Goal: Task Accomplishment & Management: Manage account settings

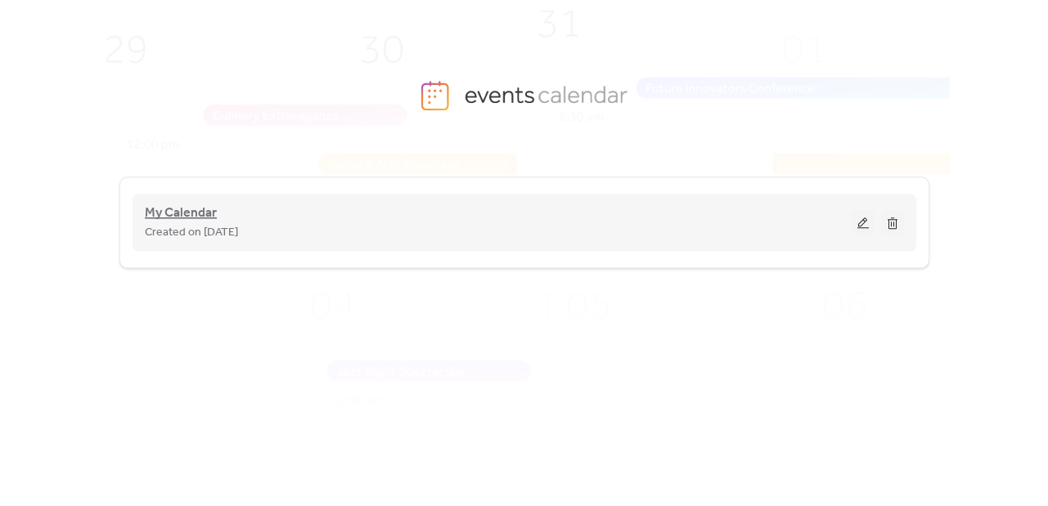
click at [170, 207] on span "My Calendar" at bounding box center [181, 214] width 72 height 20
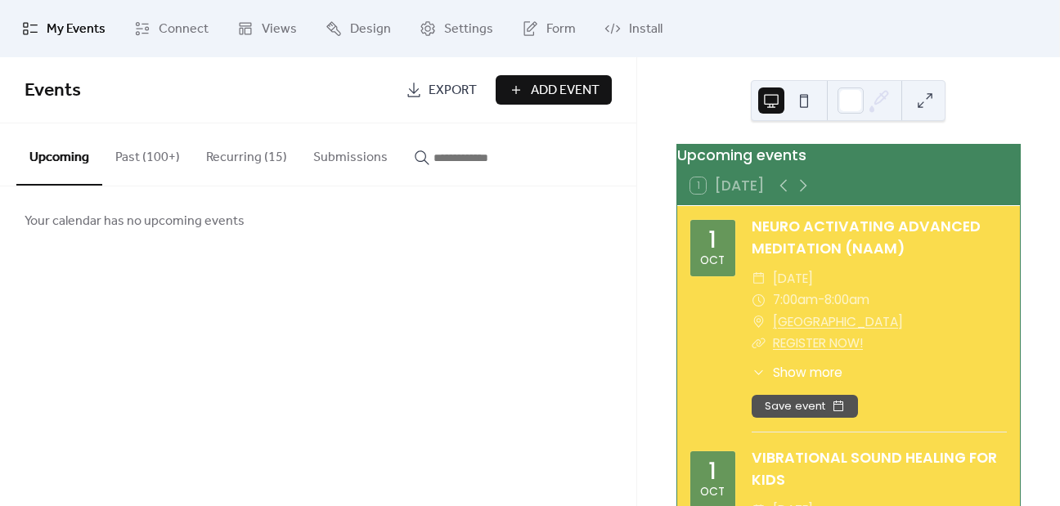
click at [261, 174] on button "Recurring (15)" at bounding box center [246, 154] width 107 height 61
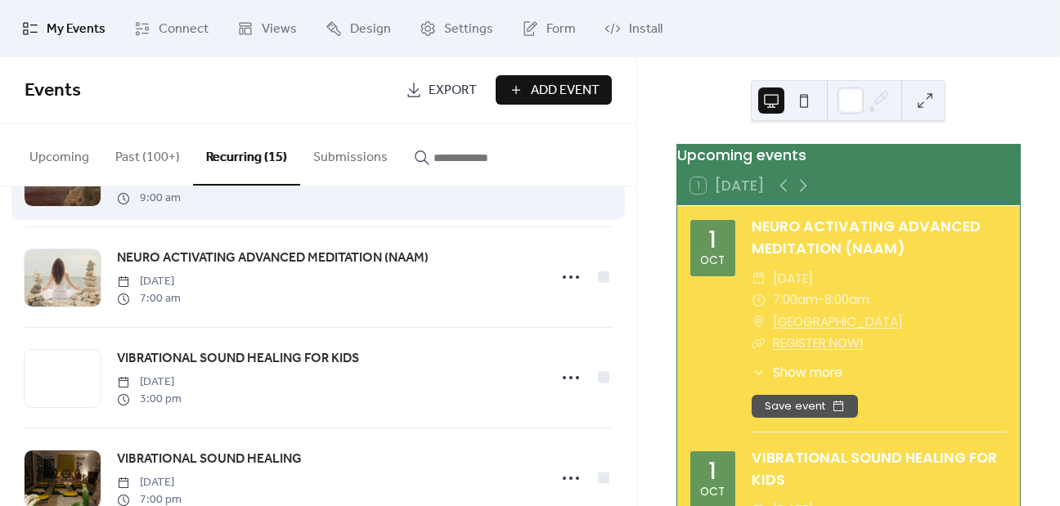
scroll to position [85, 0]
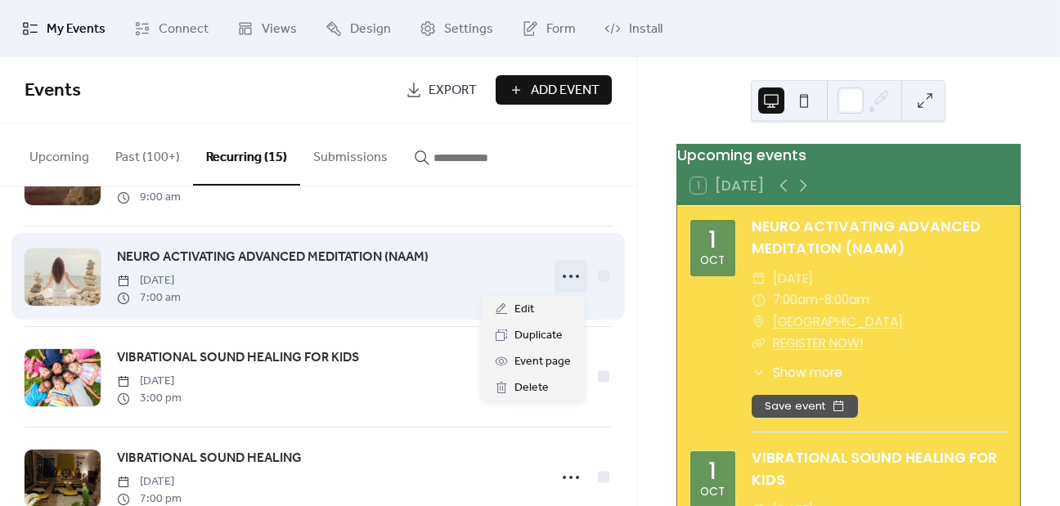
click at [564, 273] on icon at bounding box center [571, 276] width 26 height 26
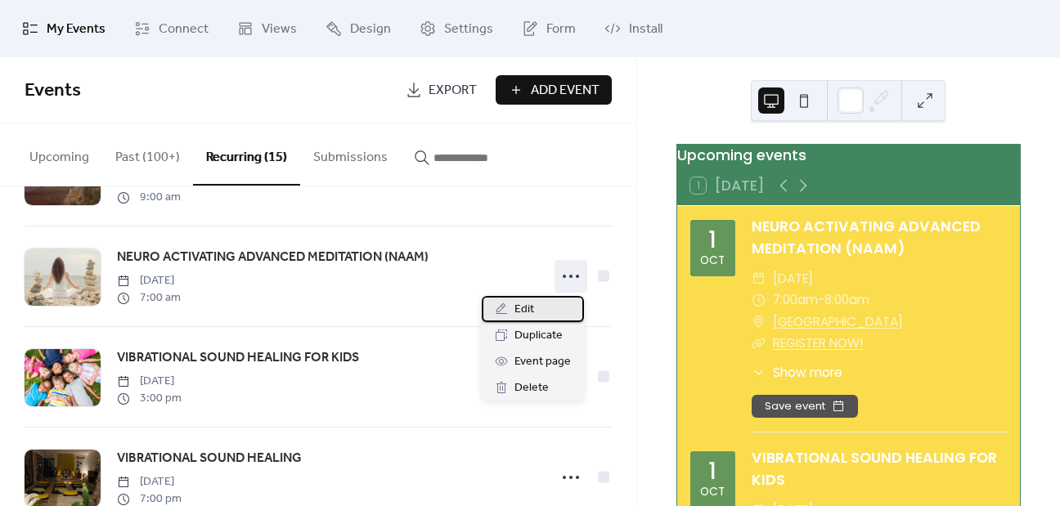
click at [527, 310] on span "Edit" at bounding box center [524, 310] width 20 height 20
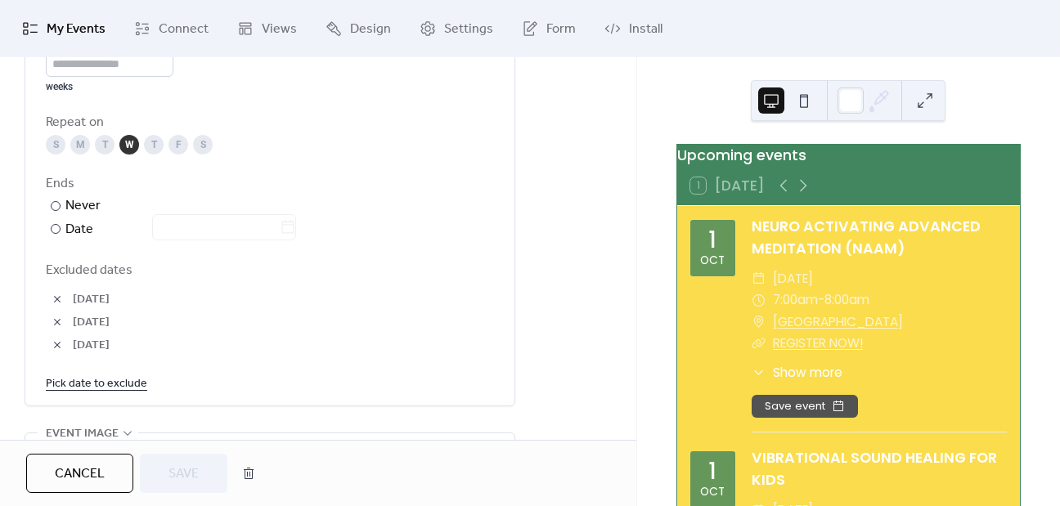
scroll to position [869, 0]
click at [82, 391] on link "Pick date to exclude" at bounding box center [96, 384] width 101 height 20
click at [360, 197] on div "Ends ​ Never ​ Date" at bounding box center [270, 208] width 448 height 66
click at [64, 475] on span "Cancel" at bounding box center [80, 475] width 50 height 20
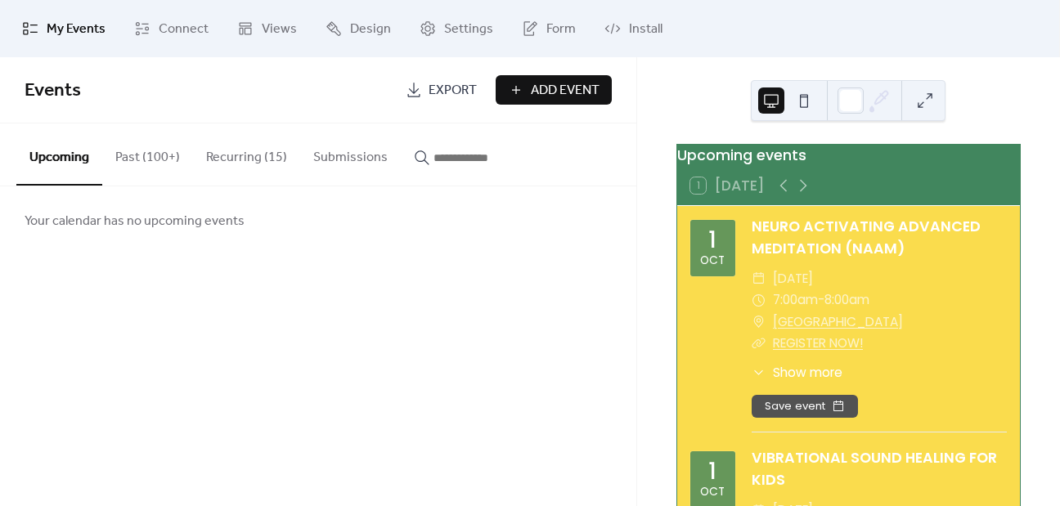
click at [257, 161] on button "Recurring (15)" at bounding box center [246, 154] width 107 height 61
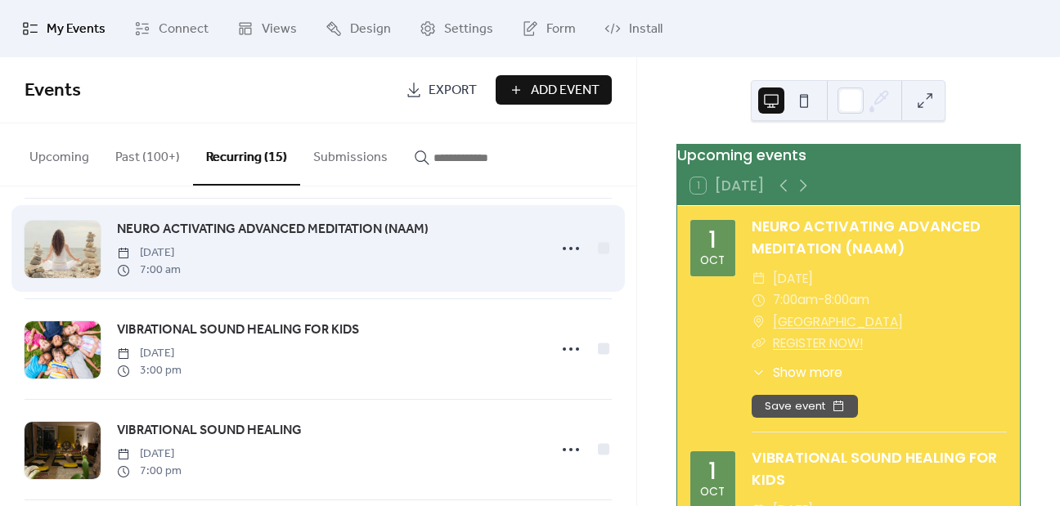
scroll to position [115, 0]
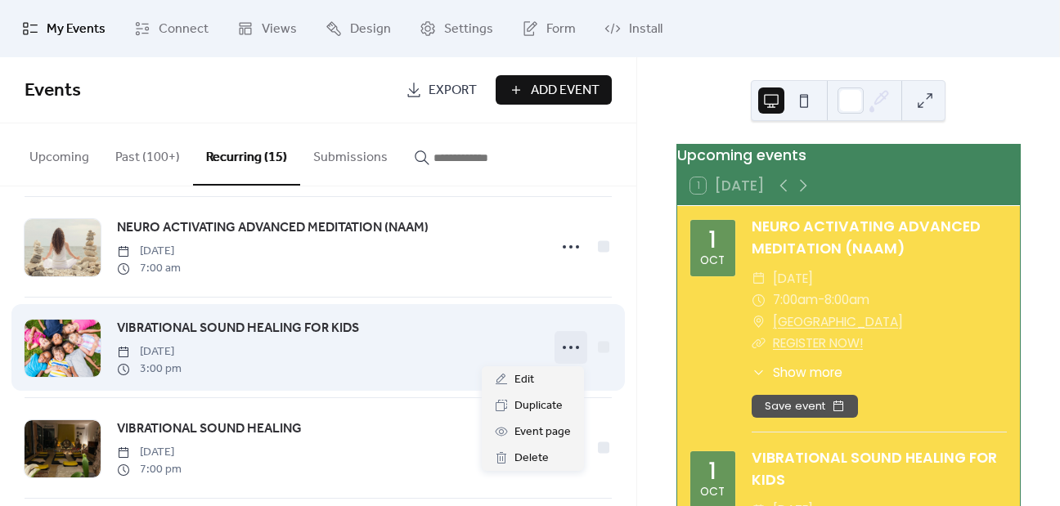
click at [564, 349] on icon at bounding box center [571, 348] width 26 height 26
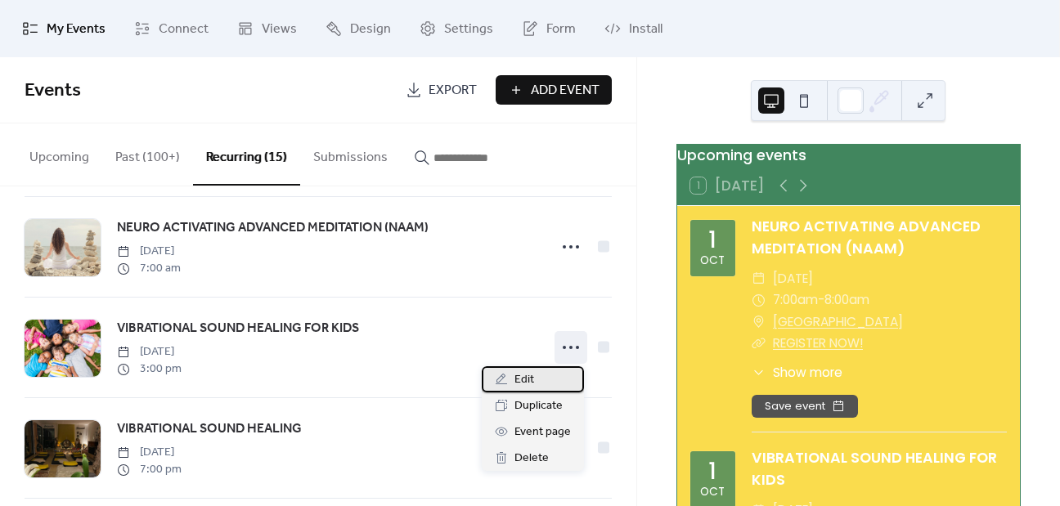
click at [527, 376] on span "Edit" at bounding box center [524, 381] width 20 height 20
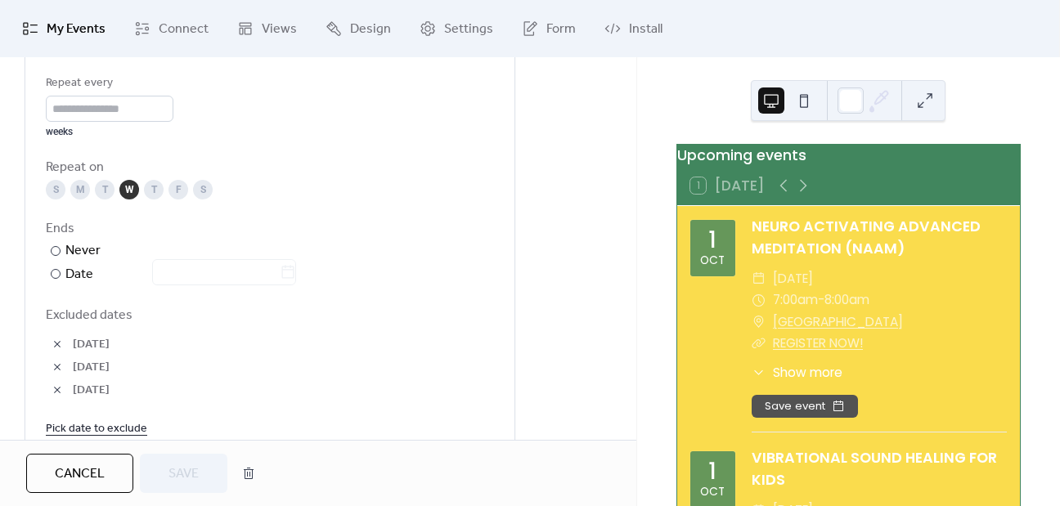
scroll to position [912, 0]
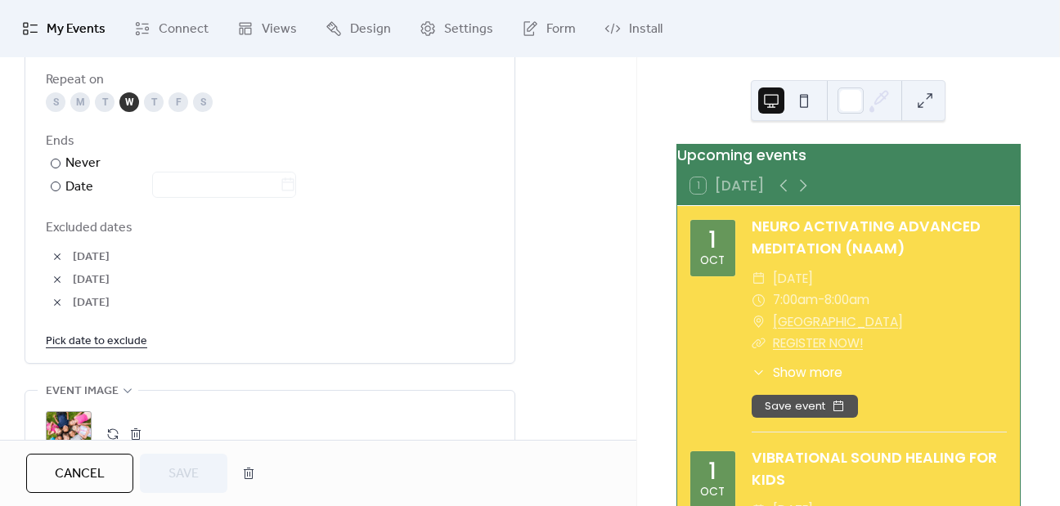
click at [92, 339] on link "Pick date to exclude" at bounding box center [96, 340] width 101 height 20
click at [388, 258] on span "[DATE]" at bounding box center [283, 258] width 421 height 20
click at [111, 470] on button "Cancel" at bounding box center [79, 473] width 107 height 39
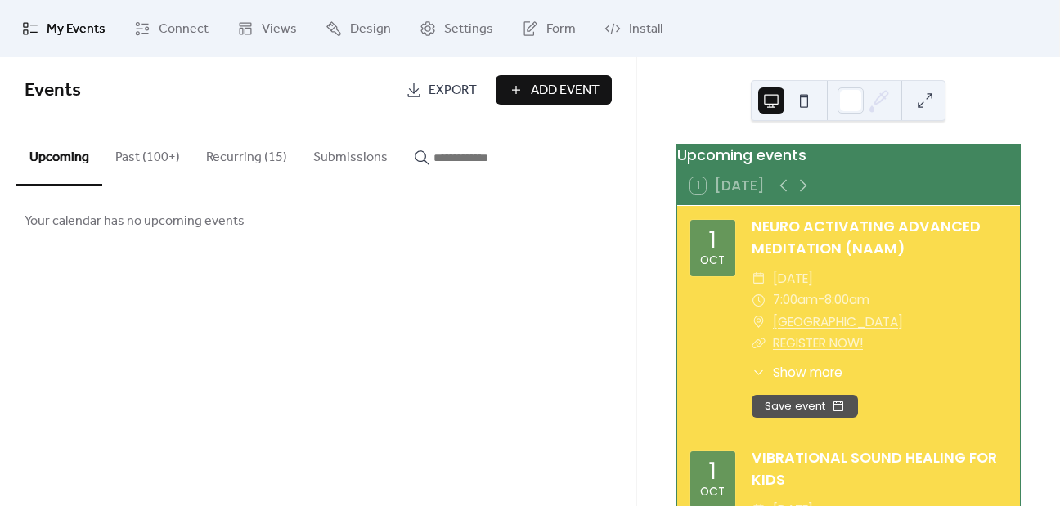
click at [291, 151] on button "Recurring (15)" at bounding box center [246, 154] width 107 height 61
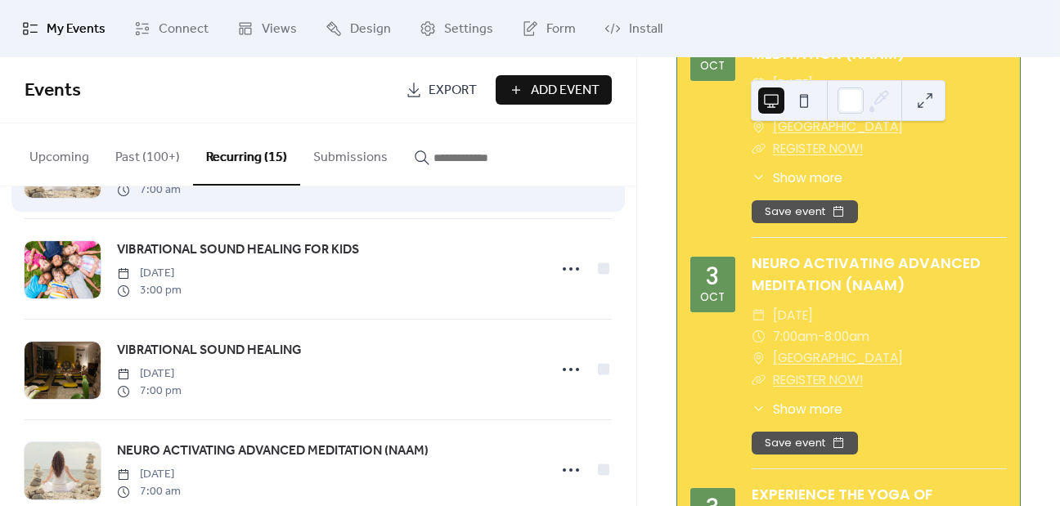
scroll to position [219, 0]
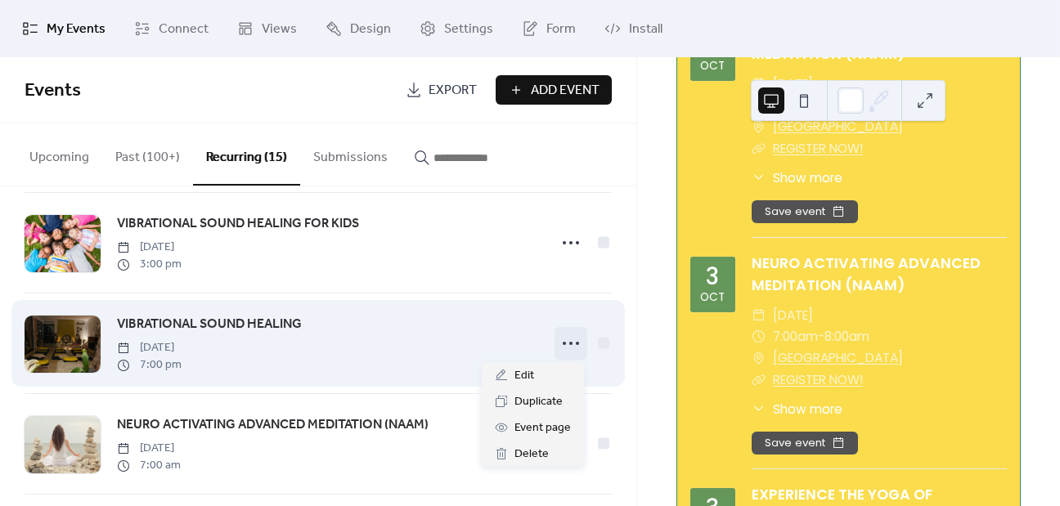
click at [574, 339] on icon at bounding box center [571, 343] width 26 height 26
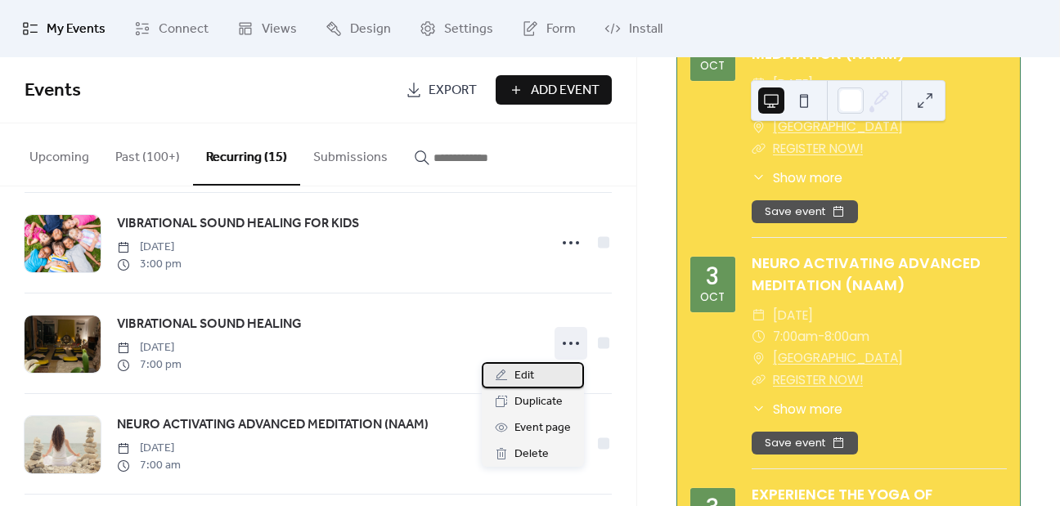
click at [520, 386] on div "Edit" at bounding box center [533, 375] width 102 height 26
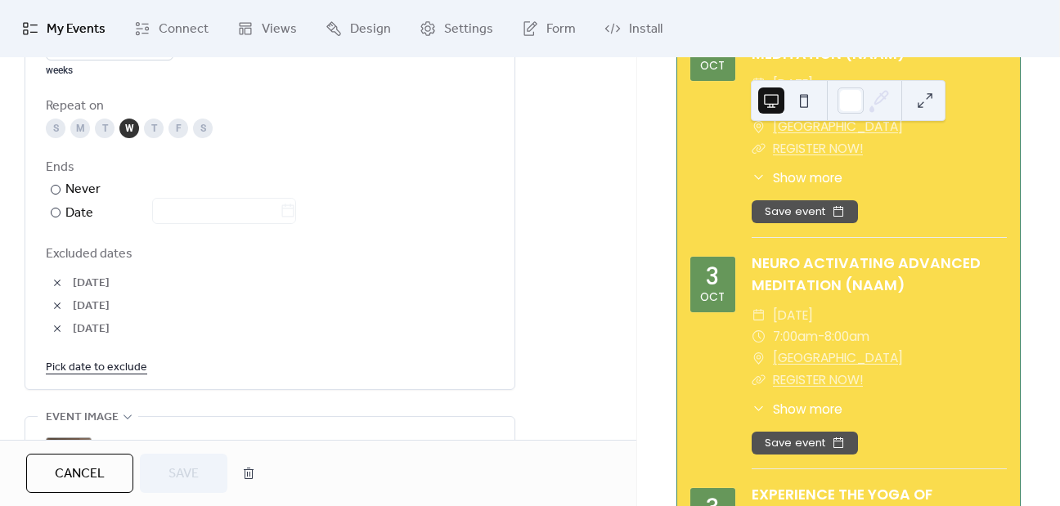
scroll to position [889, 0]
click at [75, 364] on link "Pick date to exclude" at bounding box center [96, 363] width 101 height 20
click at [397, 257] on span "Excluded dates" at bounding box center [270, 251] width 448 height 20
click at [96, 480] on span "Cancel" at bounding box center [80, 475] width 50 height 20
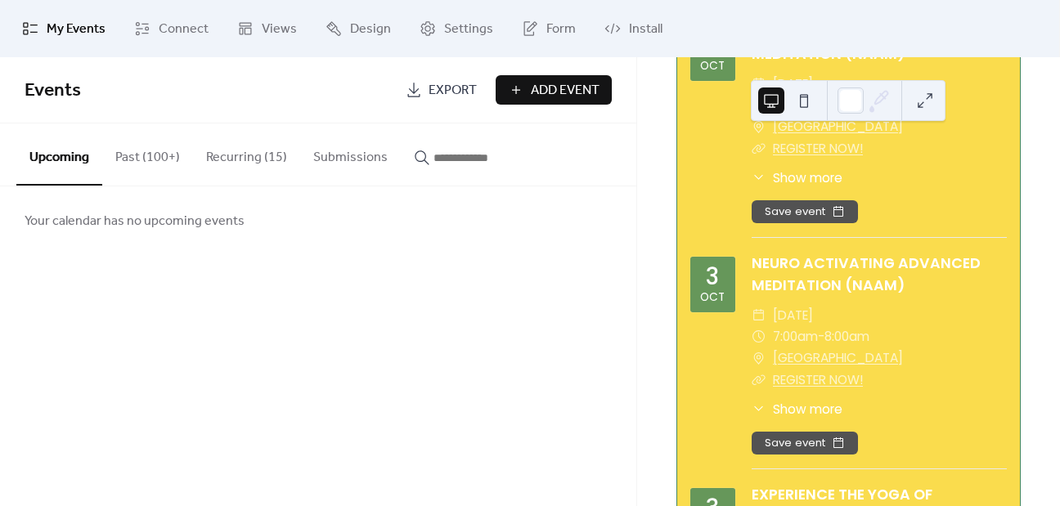
click at [249, 151] on button "Recurring (15)" at bounding box center [246, 154] width 107 height 61
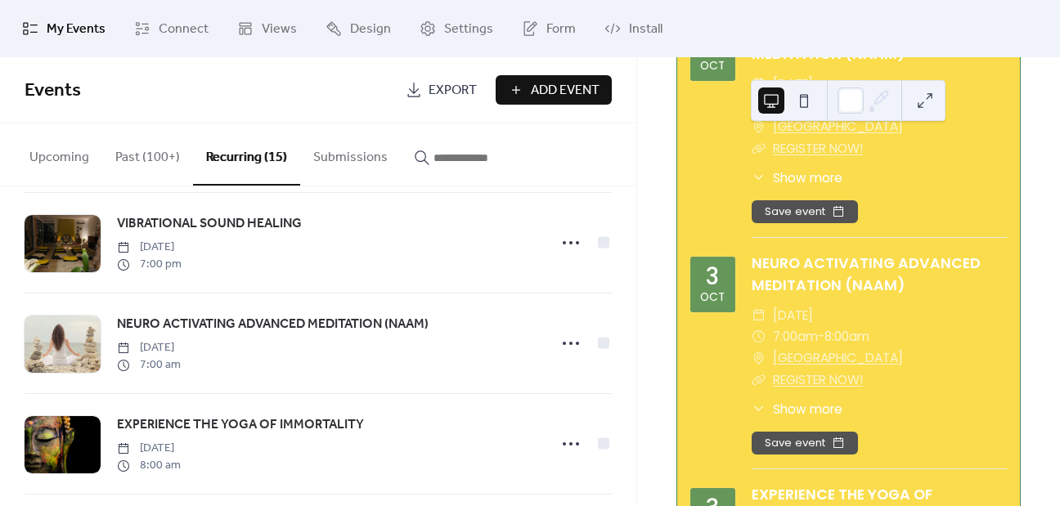
scroll to position [350, 0]
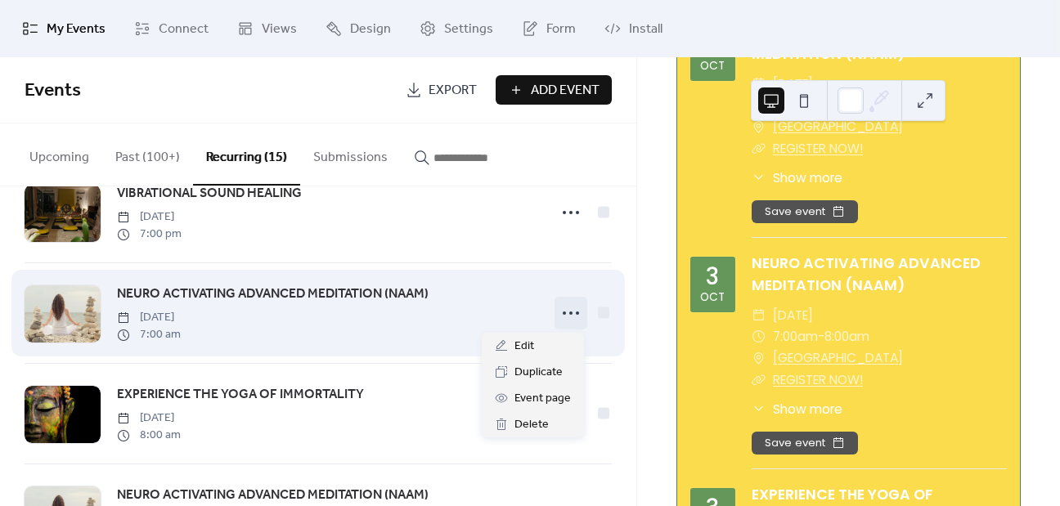
click at [570, 309] on icon at bounding box center [571, 313] width 26 height 26
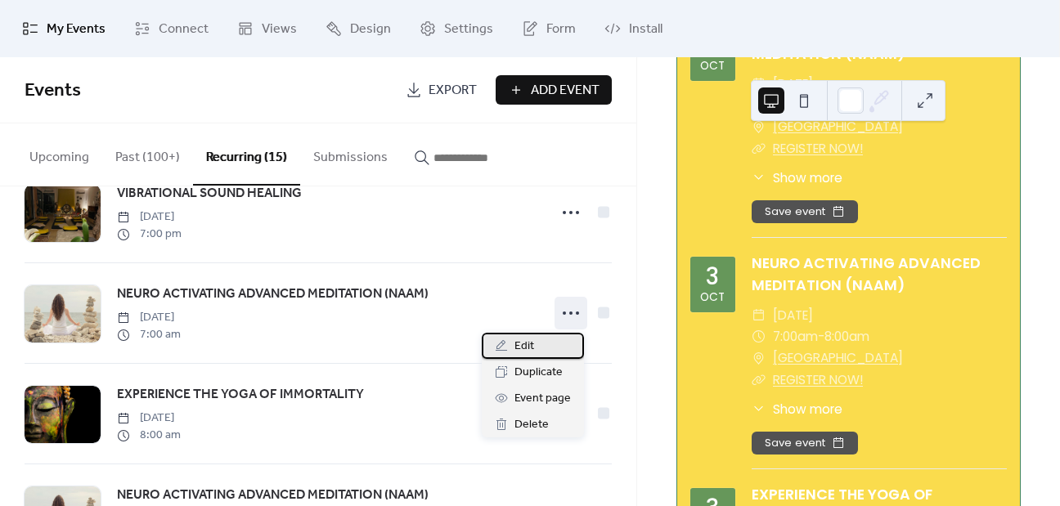
click at [528, 343] on span "Edit" at bounding box center [524, 347] width 20 height 20
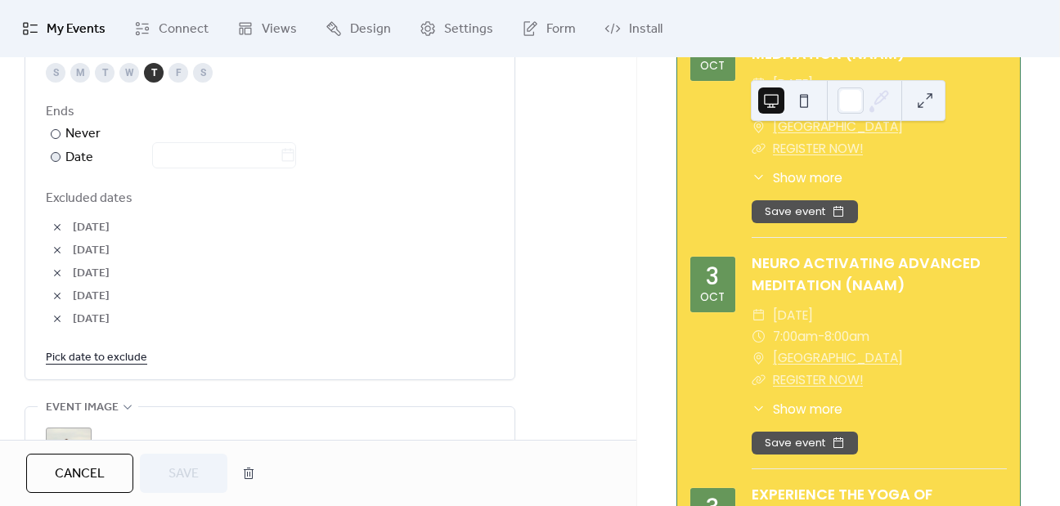
scroll to position [942, 0]
click at [106, 361] on link "Pick date to exclude" at bounding box center [96, 356] width 101 height 20
click at [365, 272] on span "[DATE]" at bounding box center [283, 273] width 421 height 20
click at [101, 465] on span "Cancel" at bounding box center [80, 475] width 50 height 20
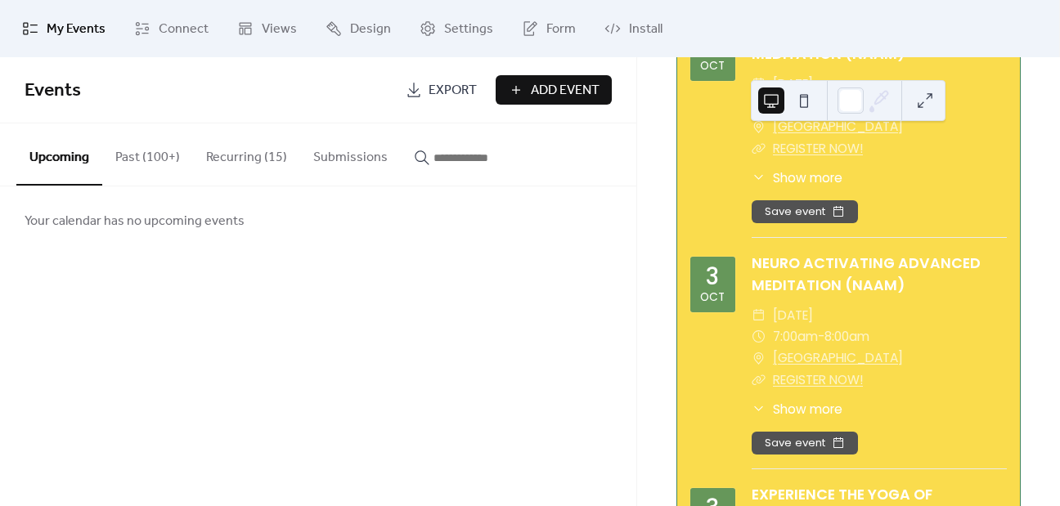
click at [251, 152] on button "Recurring (15)" at bounding box center [246, 154] width 107 height 61
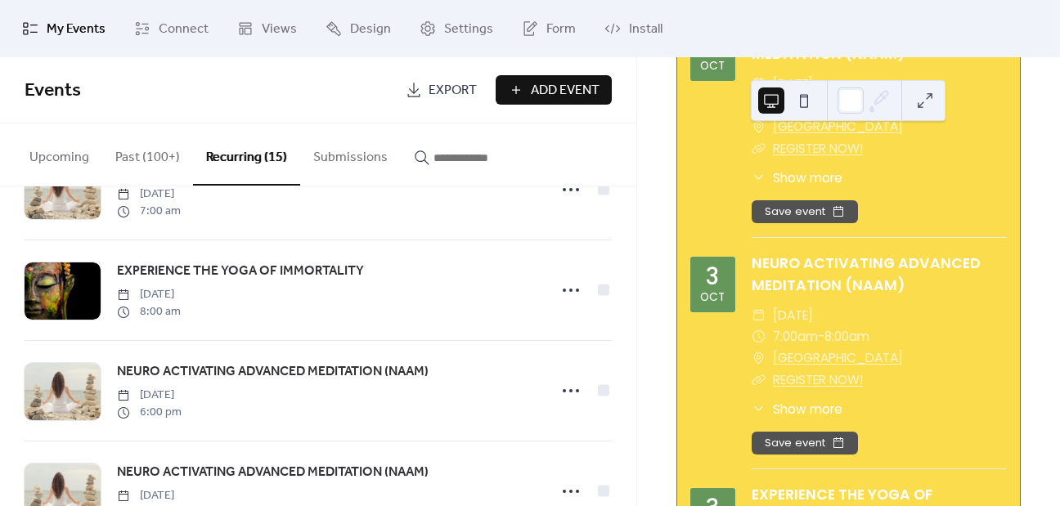
scroll to position [474, 0]
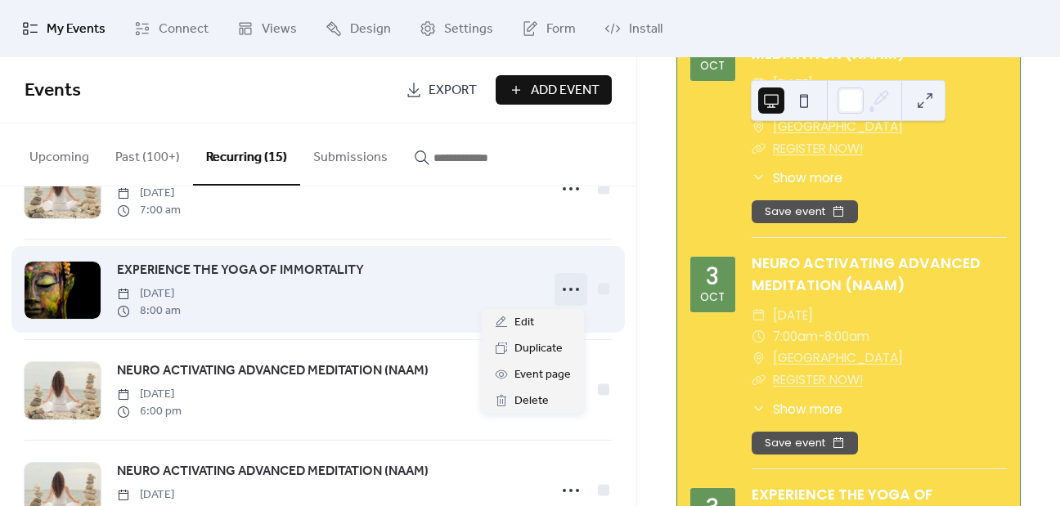
click at [562, 290] on icon at bounding box center [571, 289] width 26 height 26
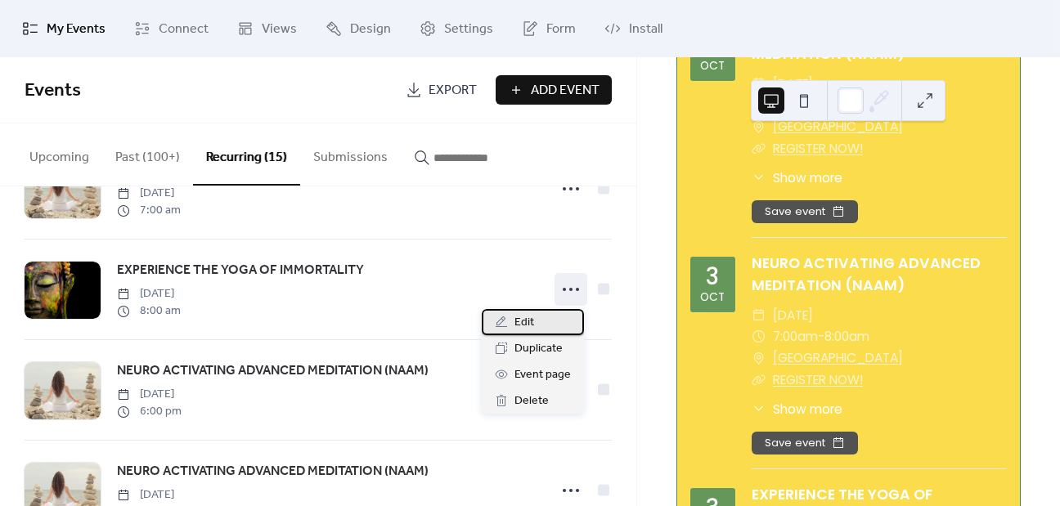
click at [539, 325] on div "Edit" at bounding box center [533, 322] width 102 height 26
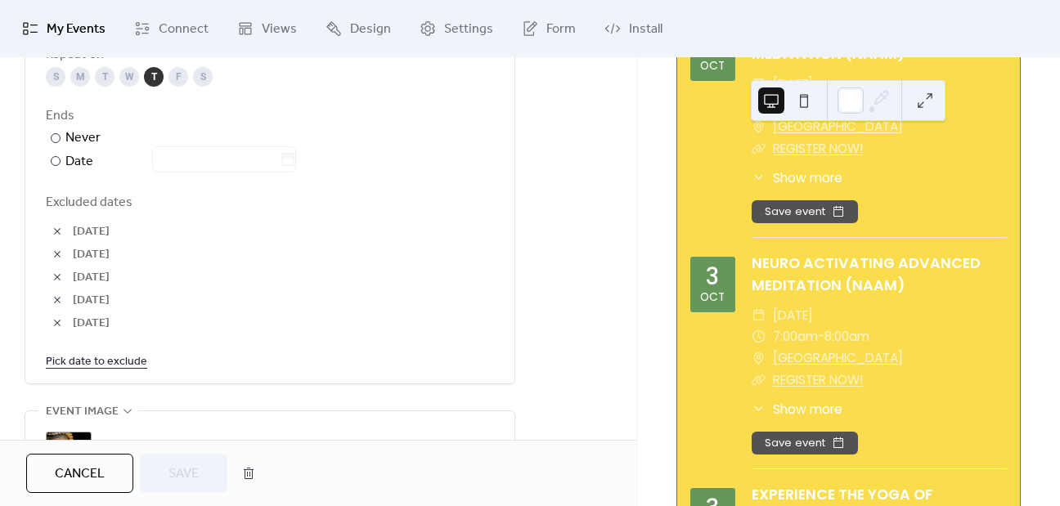
scroll to position [936, 0]
click at [128, 359] on link "Pick date to exclude" at bounding box center [96, 363] width 101 height 20
click at [379, 256] on span "[DATE]" at bounding box center [283, 257] width 421 height 20
click at [56, 459] on button "Cancel" at bounding box center [79, 473] width 107 height 39
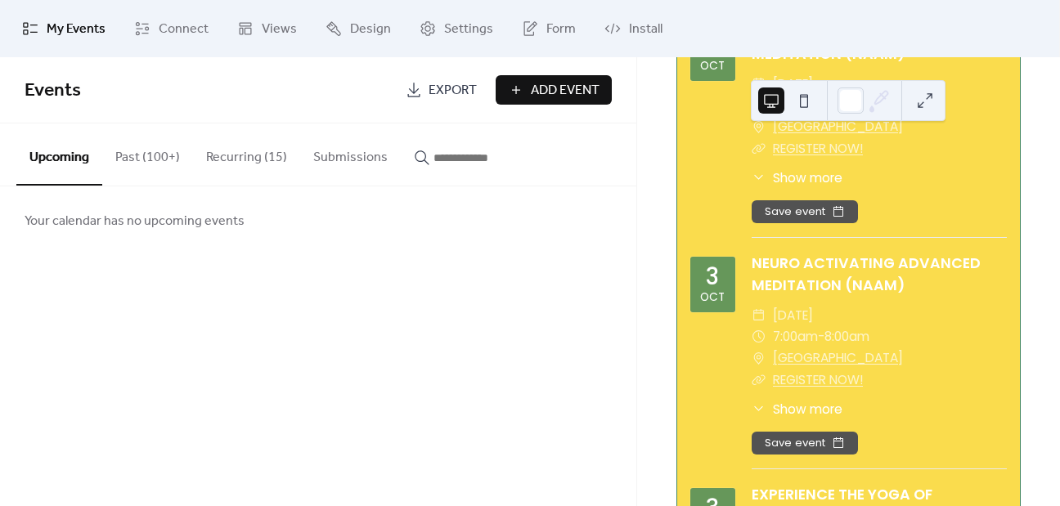
click at [258, 156] on button "Recurring (15)" at bounding box center [246, 154] width 107 height 61
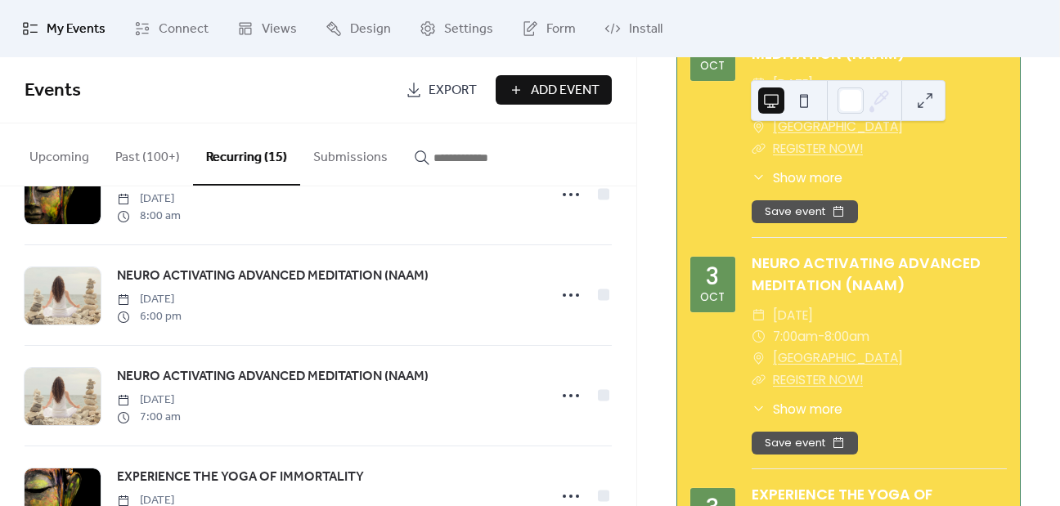
scroll to position [572, 0]
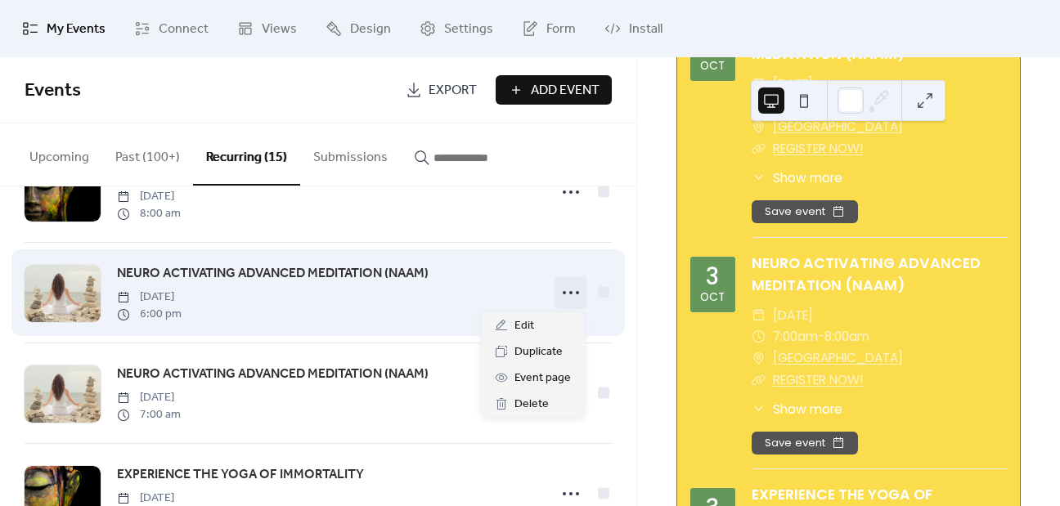
click at [563, 292] on circle at bounding box center [564, 292] width 3 height 3
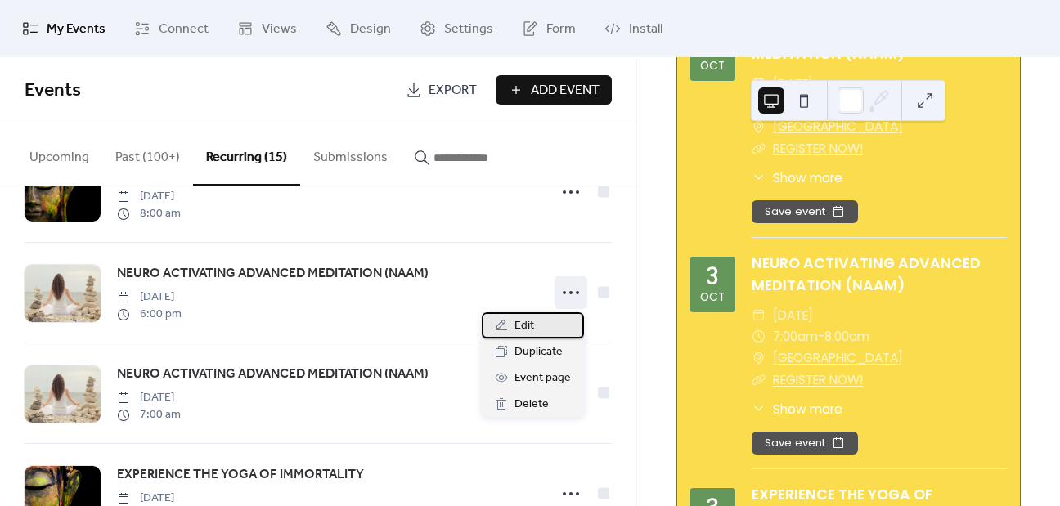
click at [519, 324] on span "Edit" at bounding box center [524, 327] width 20 height 20
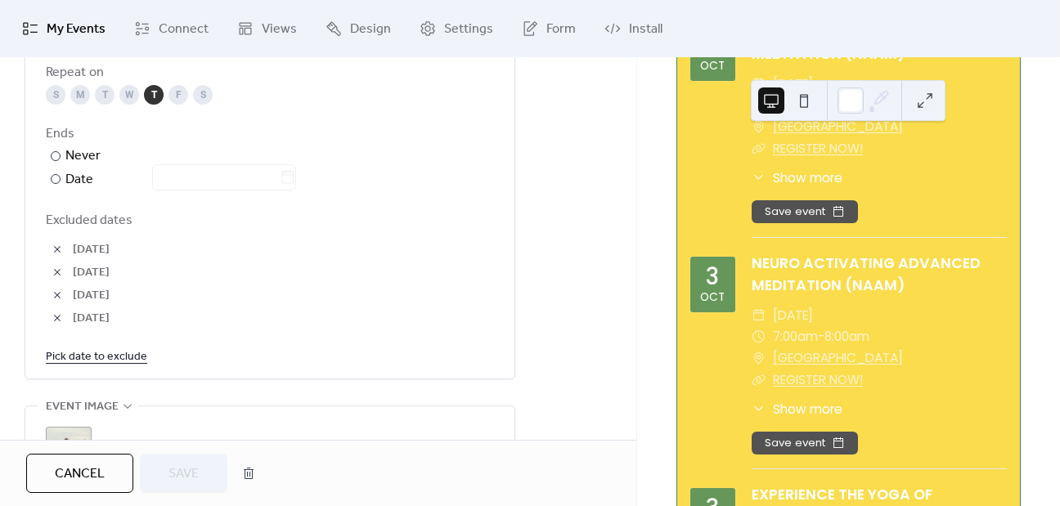
scroll to position [921, 0]
click at [110, 355] on link "Pick date to exclude" at bounding box center [96, 354] width 101 height 20
click at [380, 243] on span "[DATE]" at bounding box center [283, 249] width 421 height 20
click at [79, 465] on span "Cancel" at bounding box center [80, 475] width 50 height 20
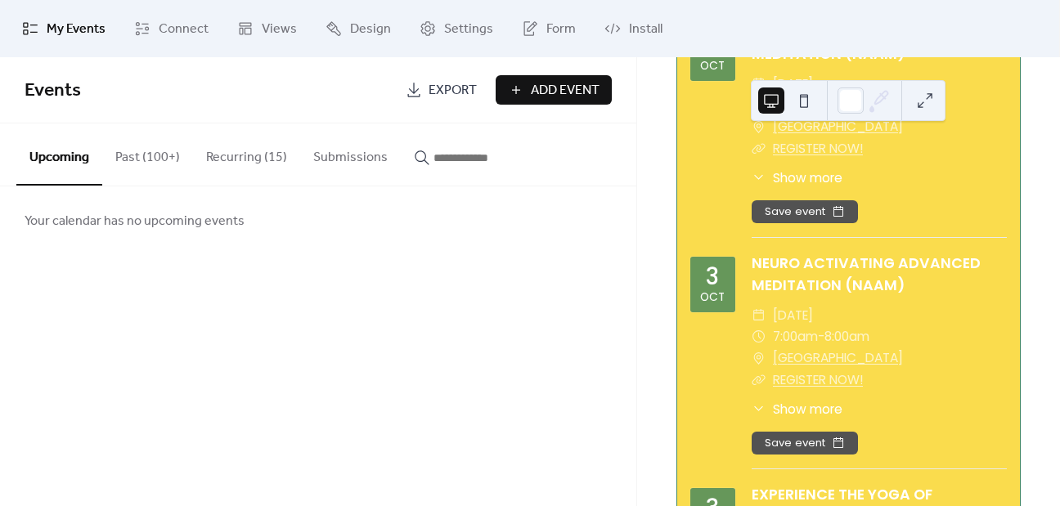
click at [268, 154] on button "Recurring (15)" at bounding box center [246, 154] width 107 height 61
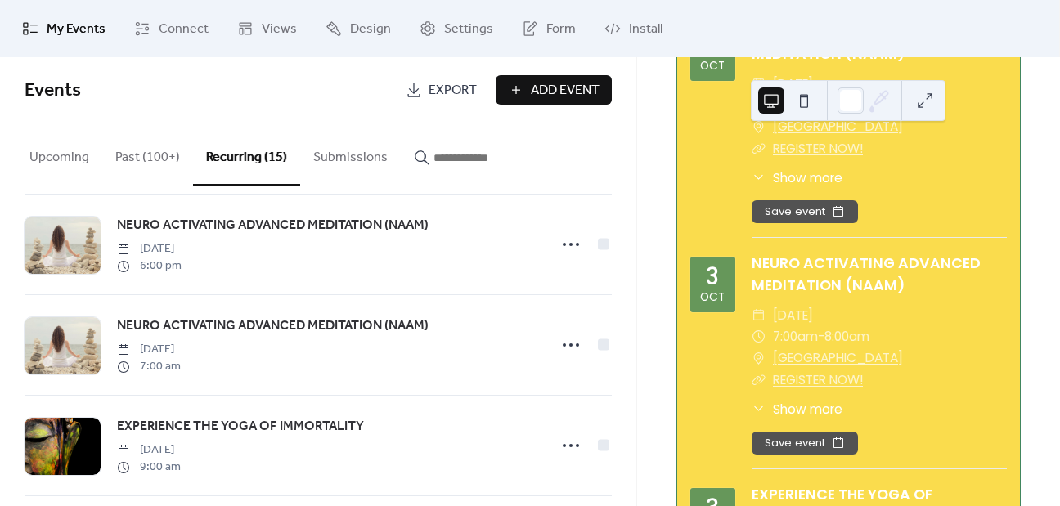
scroll to position [628, 0]
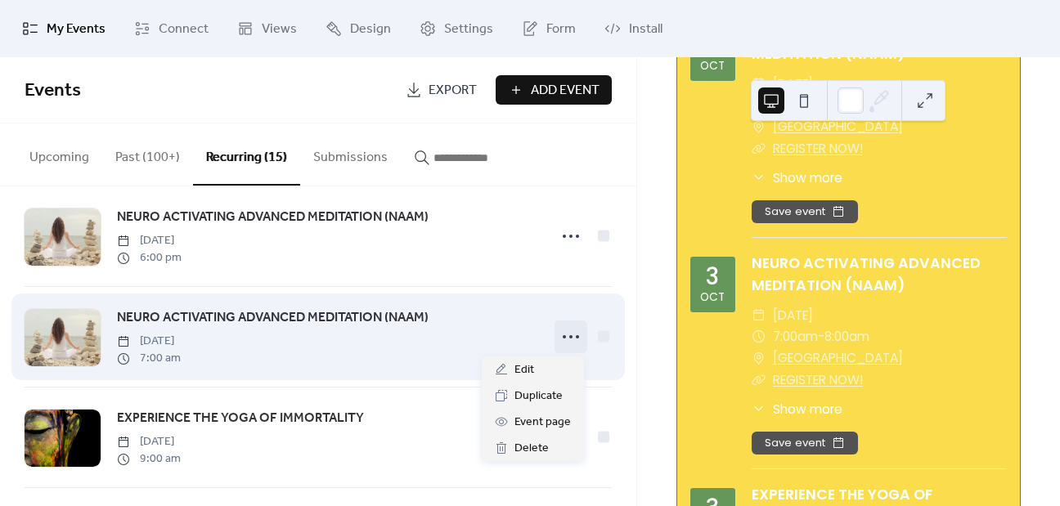
click at [562, 339] on icon at bounding box center [571, 337] width 26 height 26
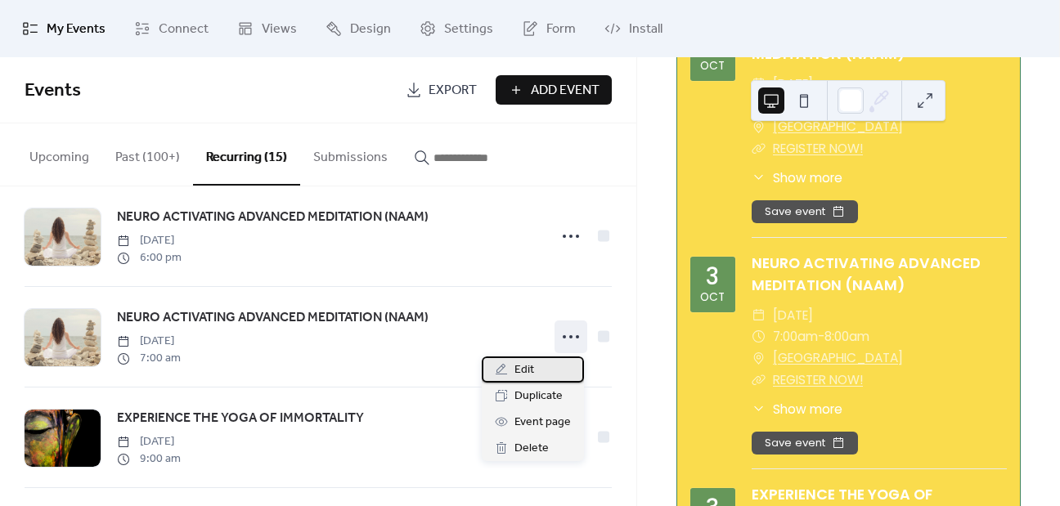
click at [510, 369] on div "Edit" at bounding box center [533, 370] width 102 height 26
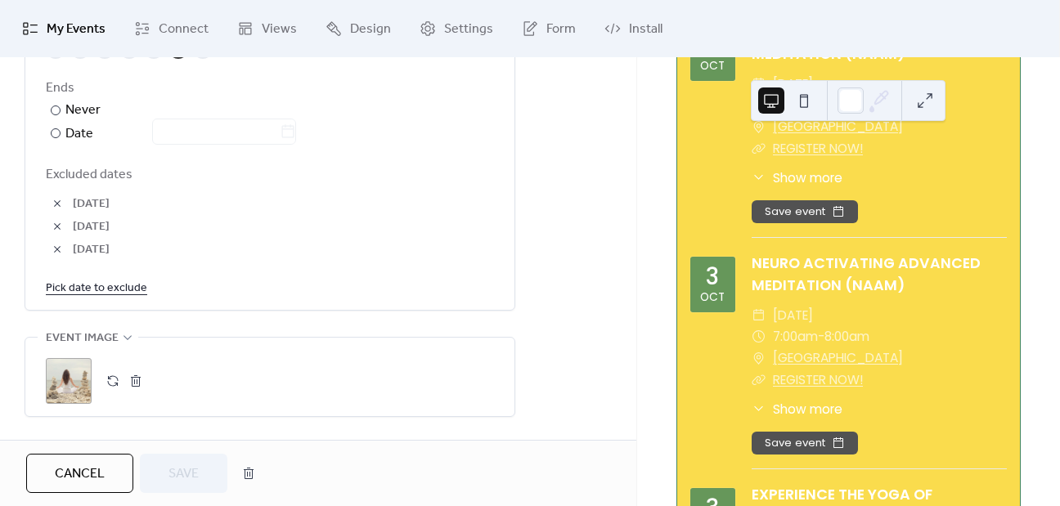
scroll to position [970, 0]
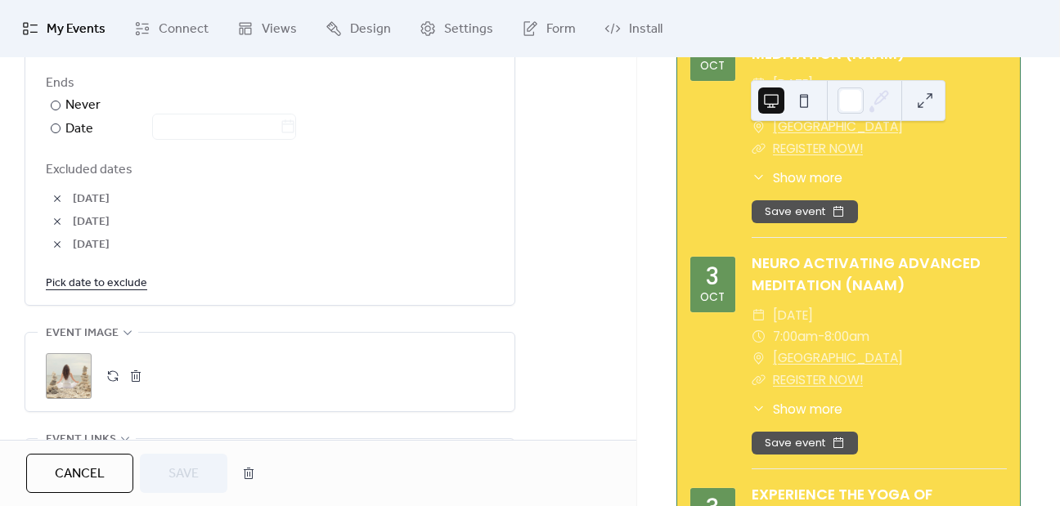
click at [124, 279] on link "Pick date to exclude" at bounding box center [96, 282] width 101 height 20
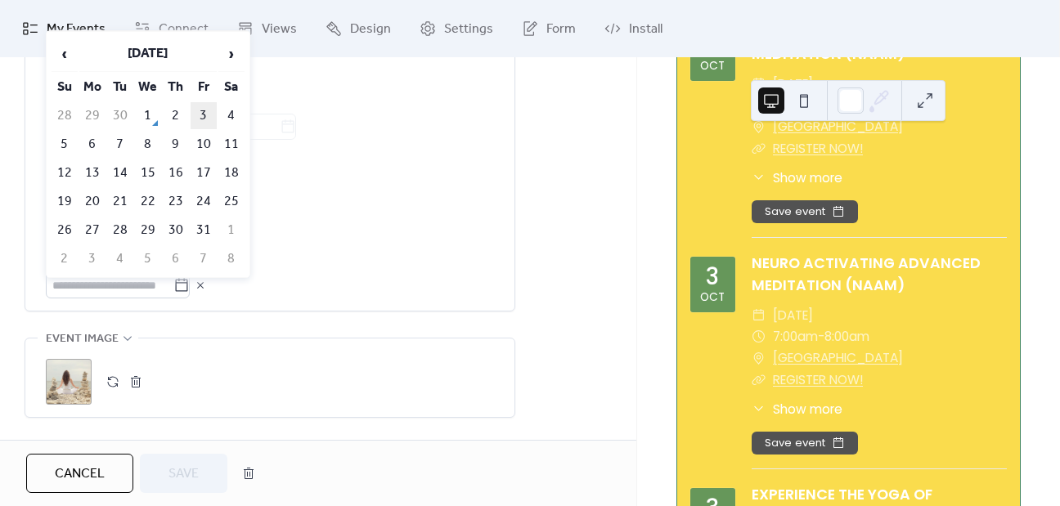
click at [197, 113] on td "3" at bounding box center [204, 115] width 26 height 27
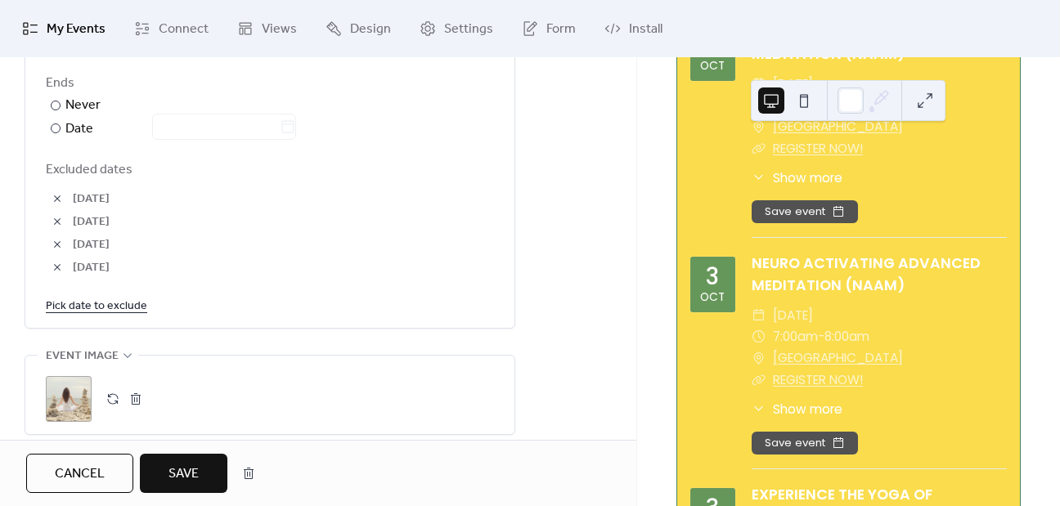
click at [180, 487] on button "Save" at bounding box center [184, 473] width 88 height 39
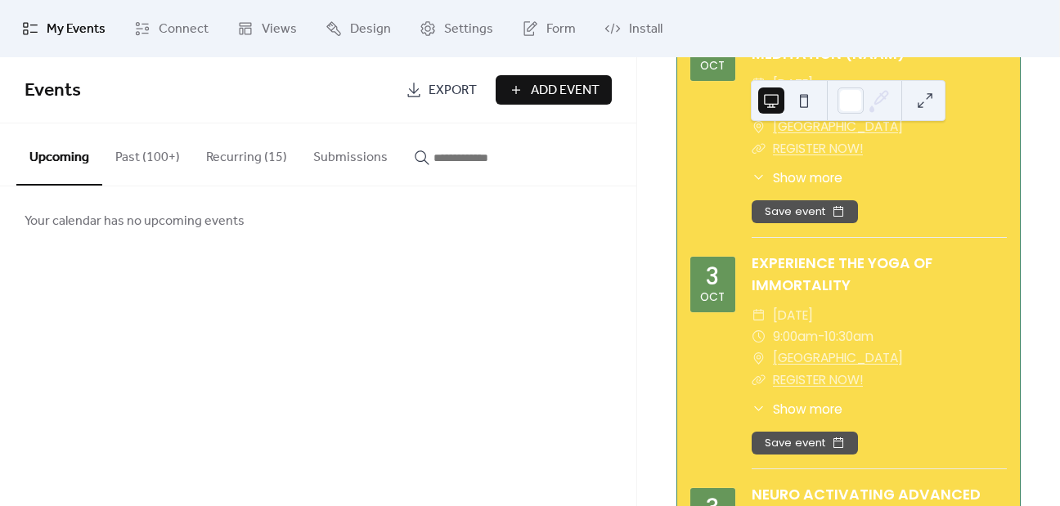
click at [268, 148] on button "Recurring (15)" at bounding box center [246, 154] width 107 height 61
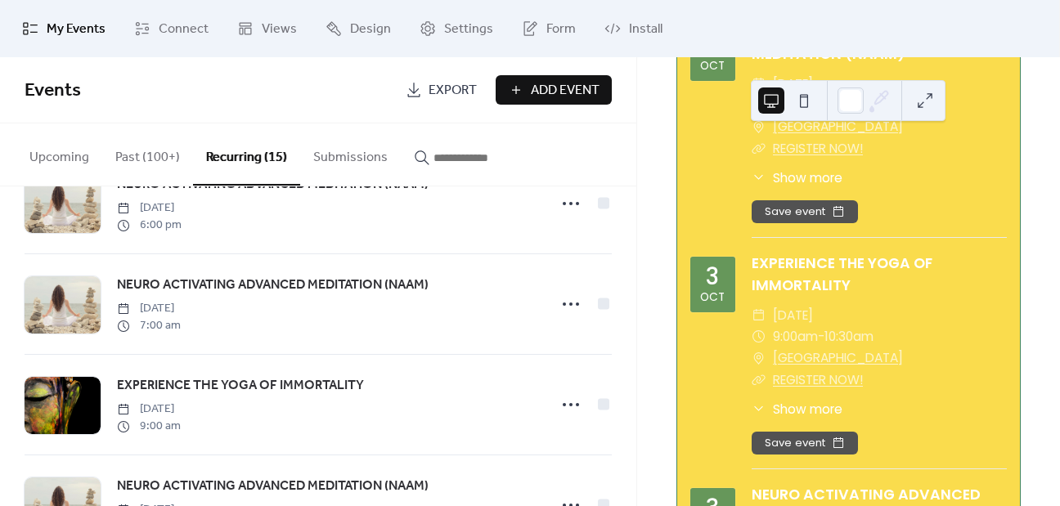
scroll to position [661, 0]
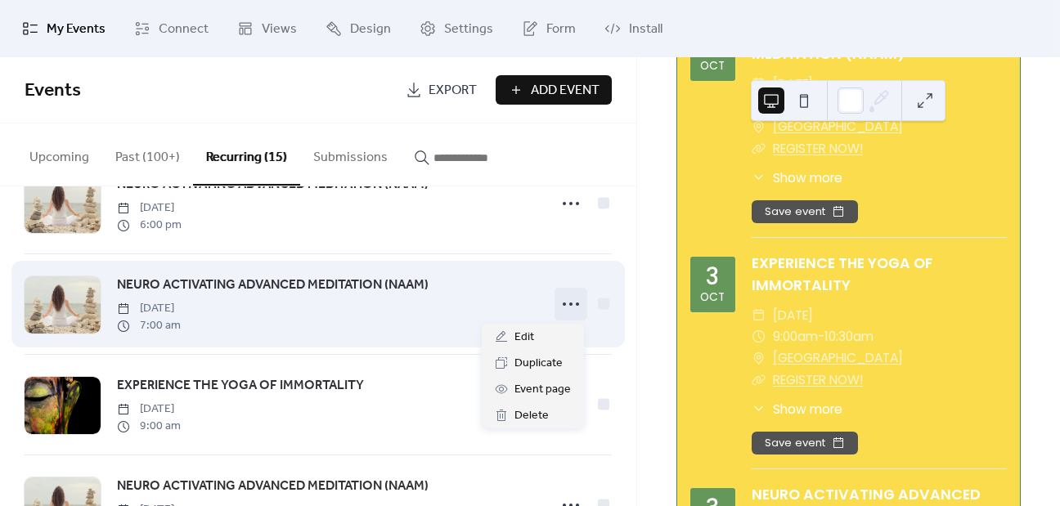
click at [569, 309] on icon at bounding box center [571, 304] width 26 height 26
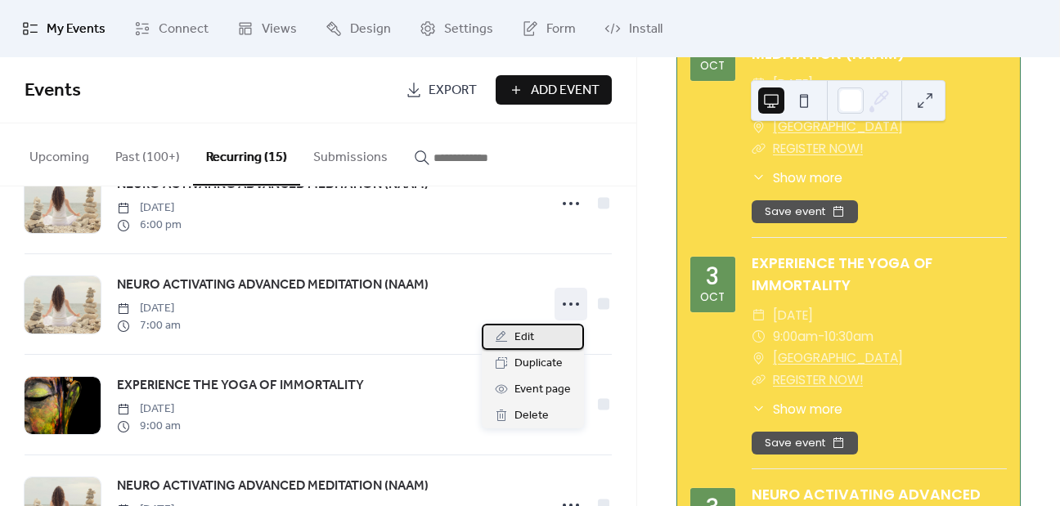
click at [532, 331] on span "Edit" at bounding box center [524, 338] width 20 height 20
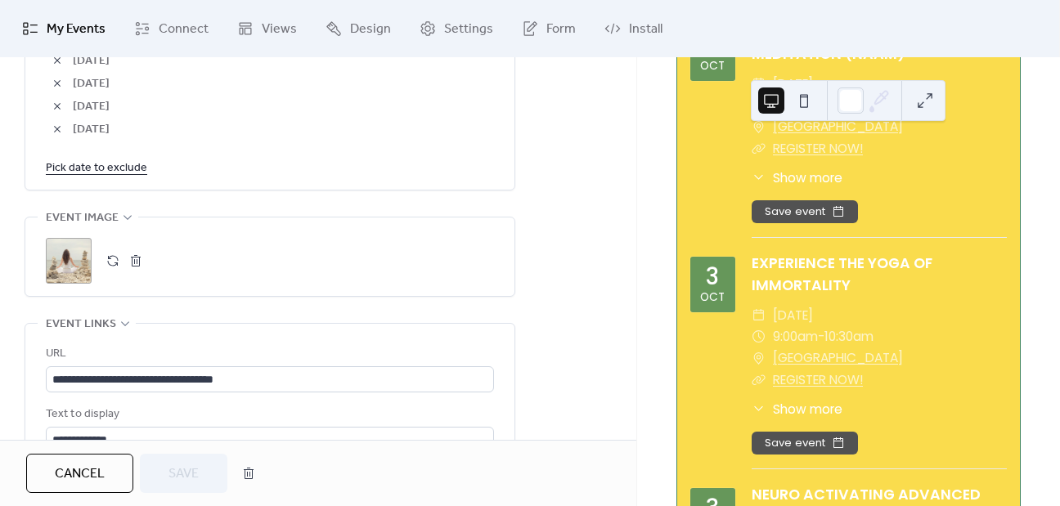
scroll to position [1105, 0]
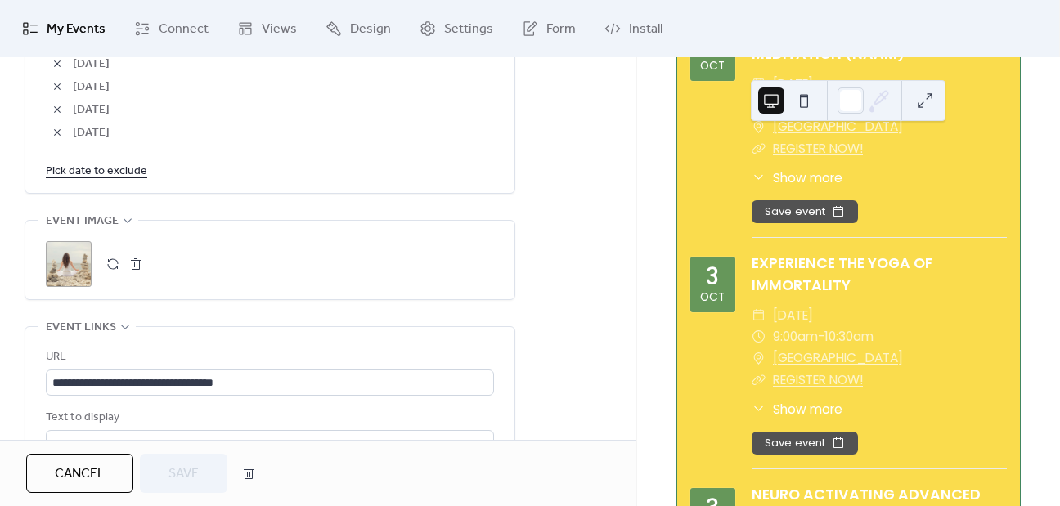
click at [71, 481] on span "Cancel" at bounding box center [80, 475] width 50 height 20
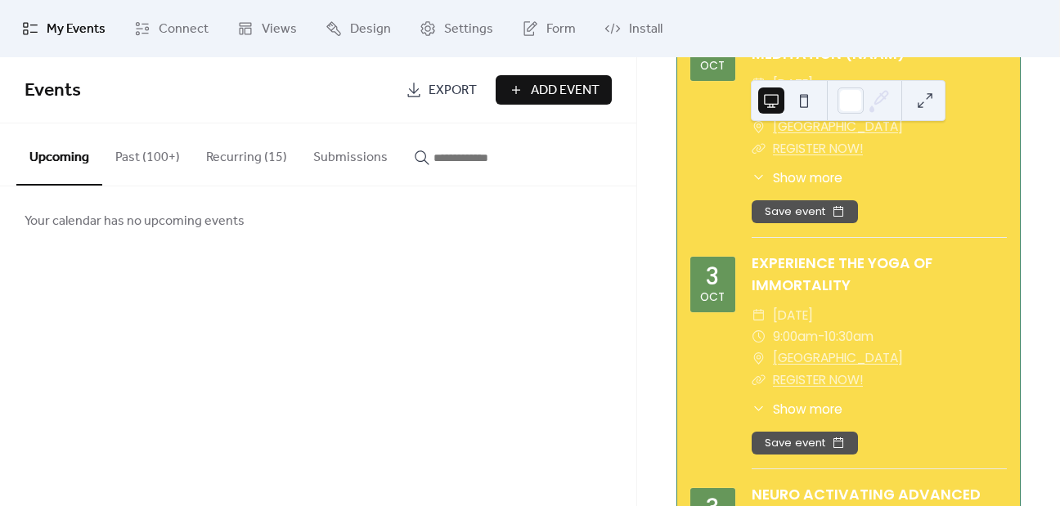
click at [271, 153] on button "Recurring (15)" at bounding box center [246, 154] width 107 height 61
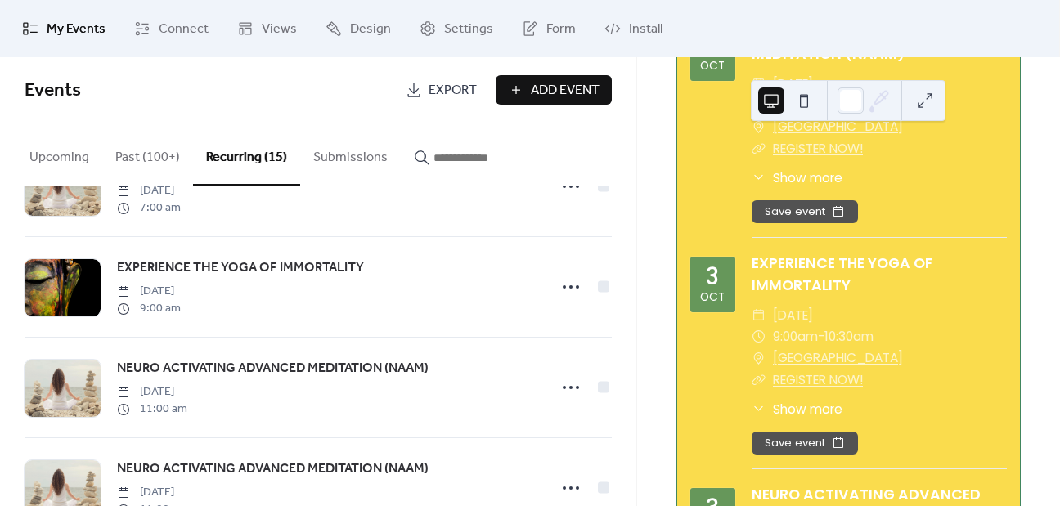
scroll to position [780, 0]
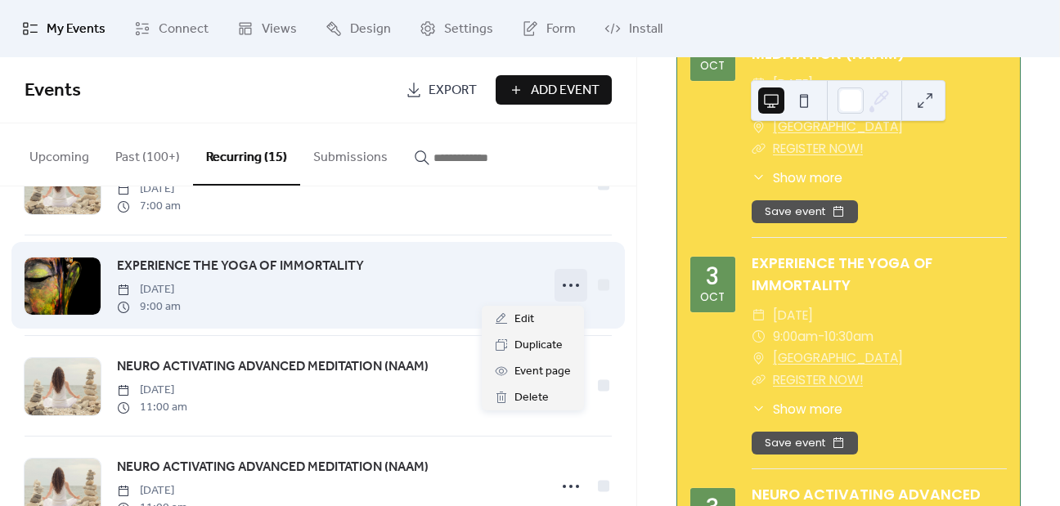
click at [571, 287] on icon at bounding box center [571, 285] width 26 height 26
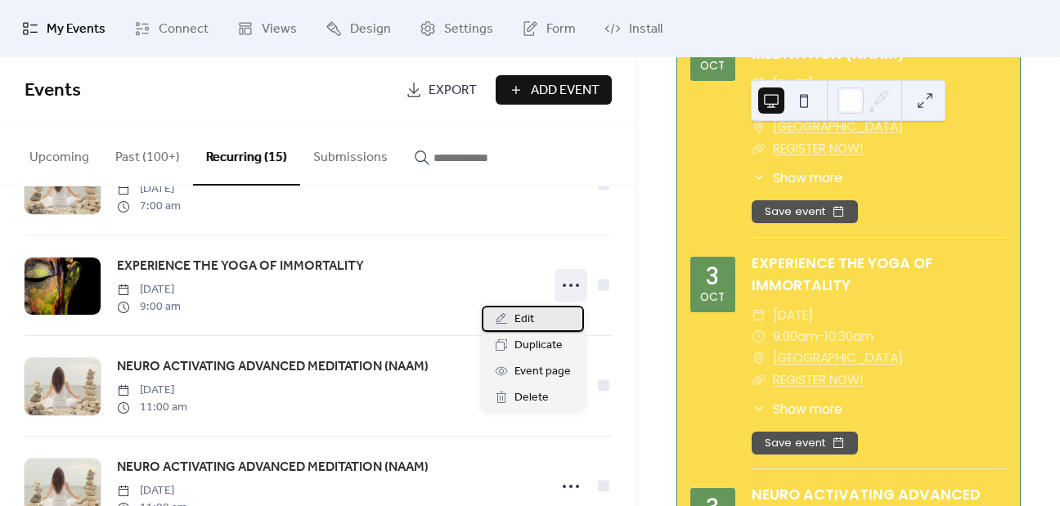
click at [529, 312] on span "Edit" at bounding box center [524, 320] width 20 height 20
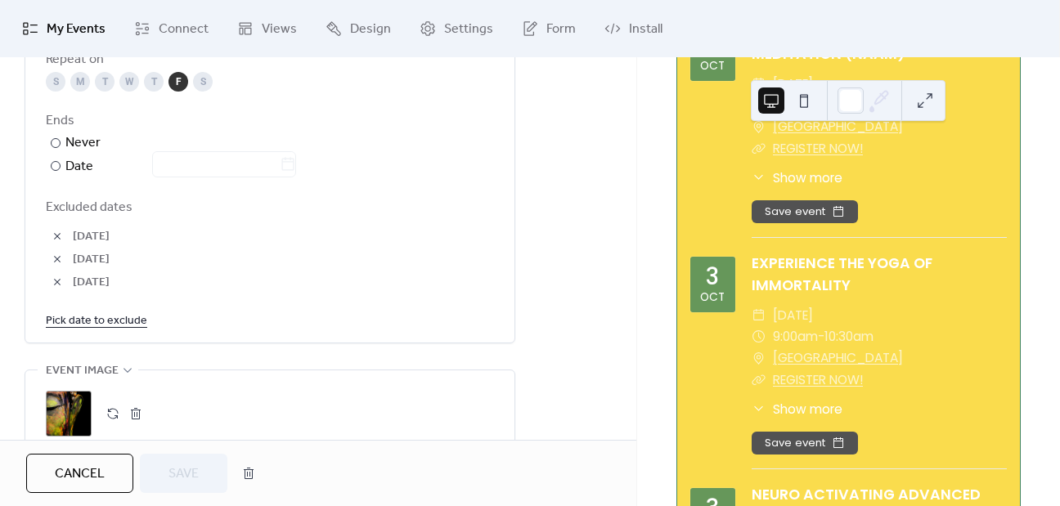
scroll to position [1017, 0]
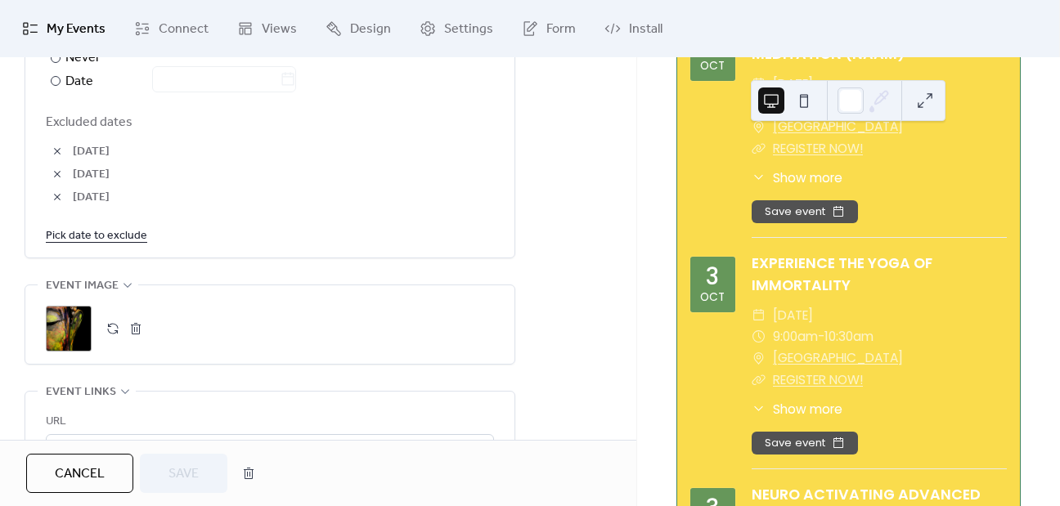
click at [100, 225] on link "Pick date to exclude" at bounding box center [96, 235] width 101 height 20
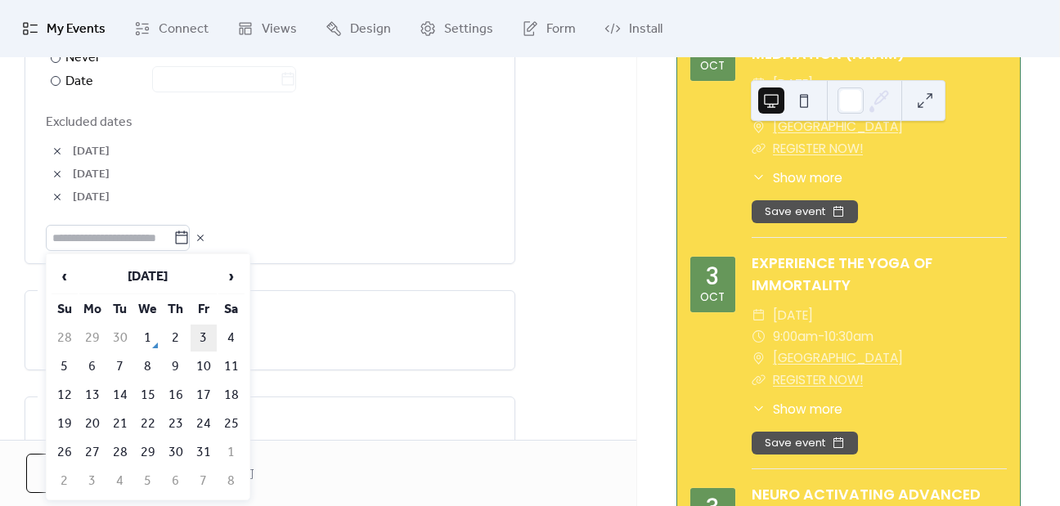
click at [200, 342] on td "3" at bounding box center [204, 338] width 26 height 27
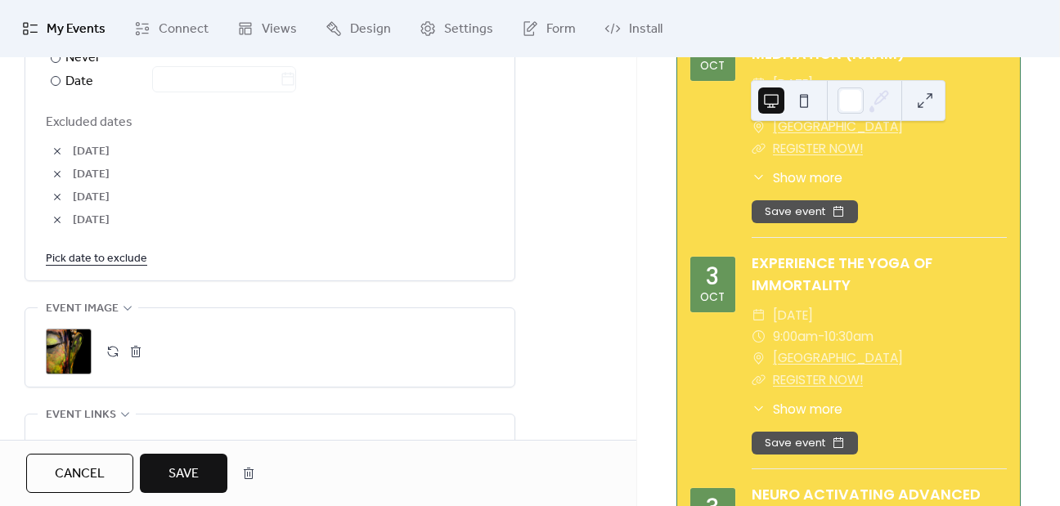
click at [182, 466] on span "Save" at bounding box center [183, 475] width 30 height 20
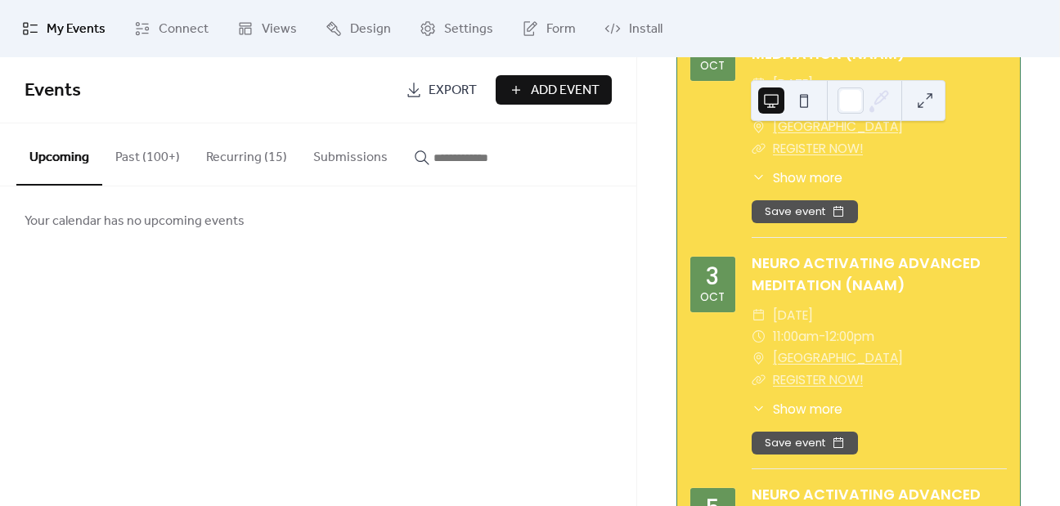
click at [232, 145] on button "Recurring (15)" at bounding box center [246, 154] width 107 height 61
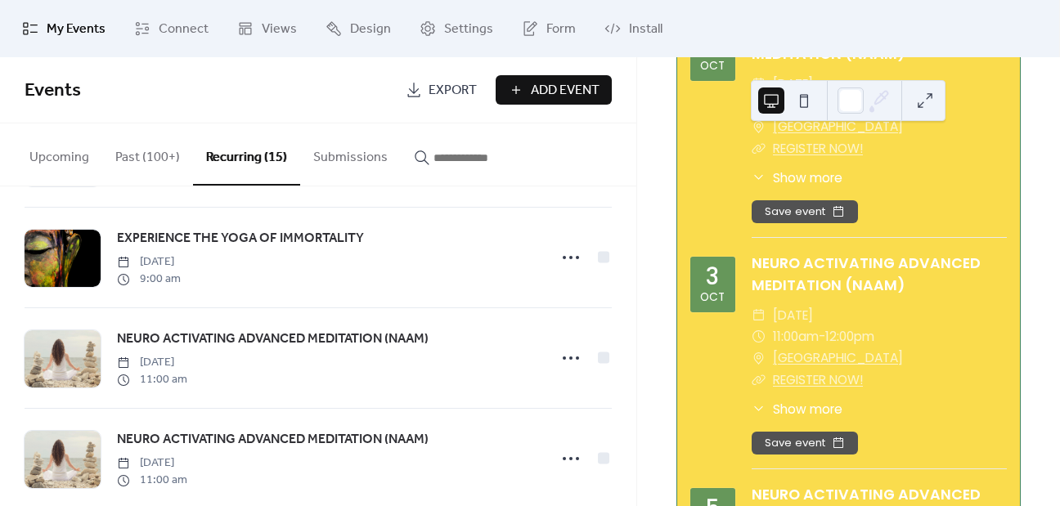
scroll to position [847, 0]
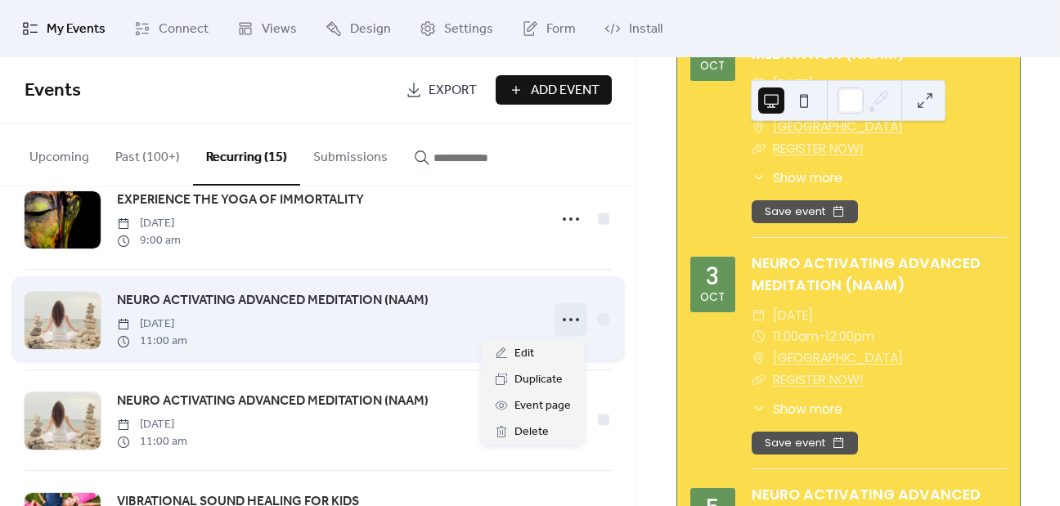
click at [570, 323] on icon at bounding box center [571, 320] width 26 height 26
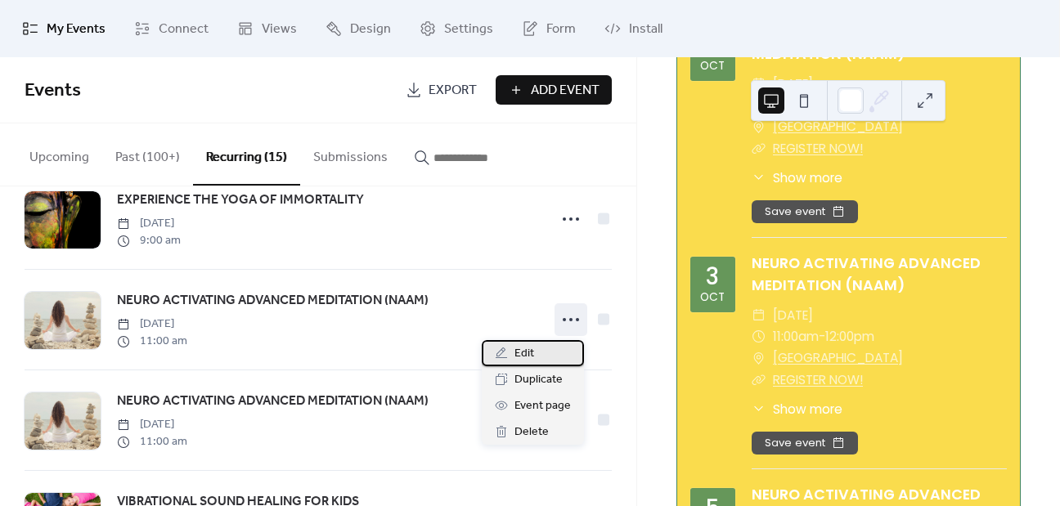
click at [523, 361] on span "Edit" at bounding box center [524, 354] width 20 height 20
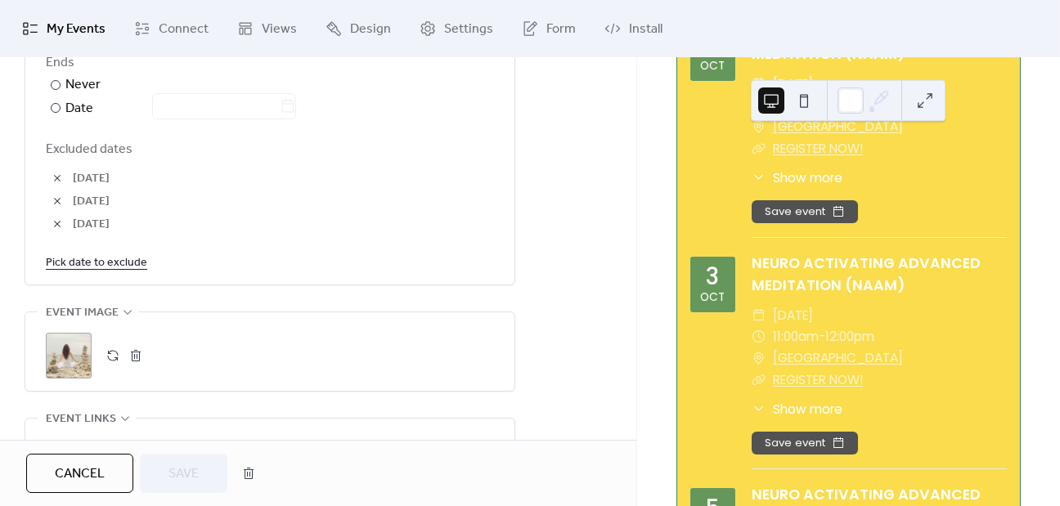
scroll to position [991, 0]
click at [80, 266] on link "Pick date to exclude" at bounding box center [96, 261] width 101 height 20
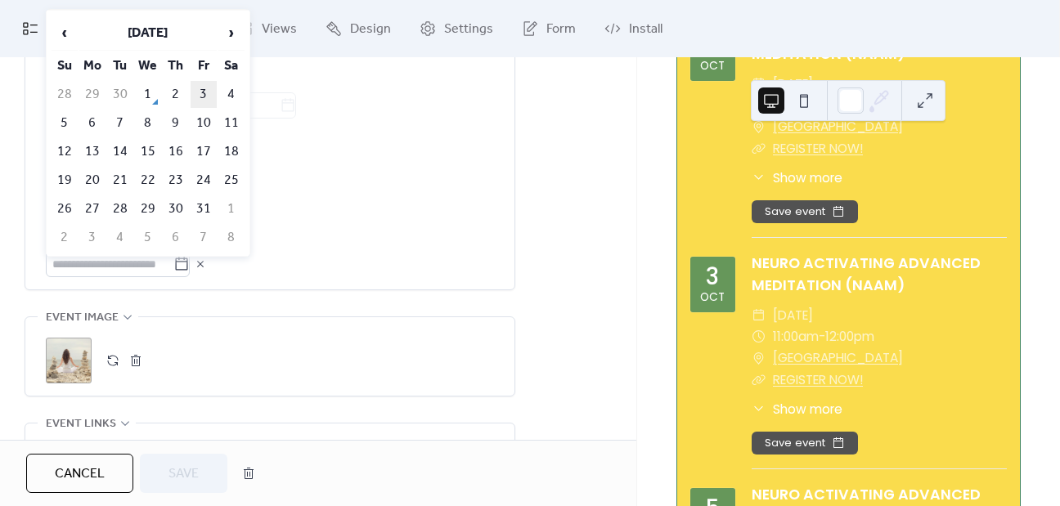
click at [213, 86] on td "3" at bounding box center [204, 94] width 26 height 27
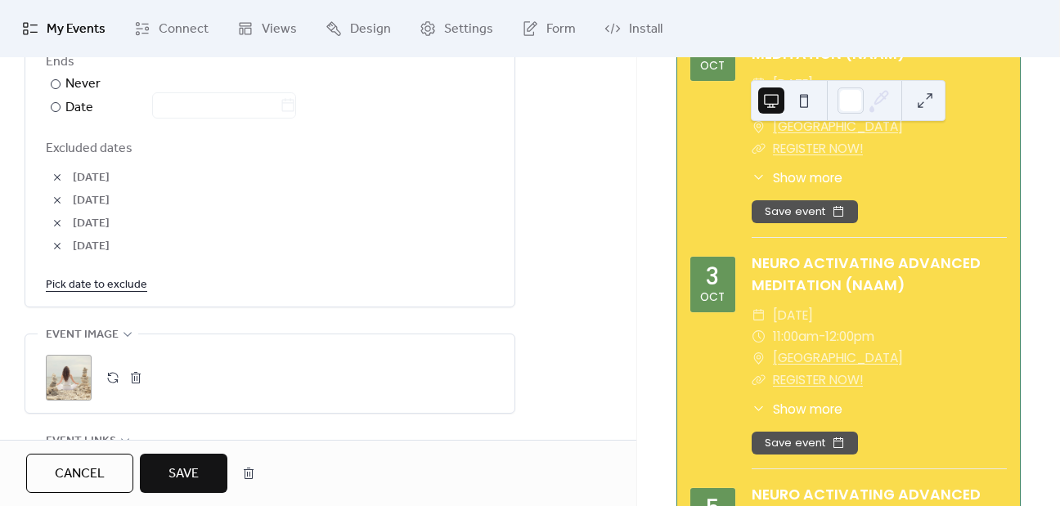
click at [182, 475] on span "Save" at bounding box center [183, 475] width 30 height 20
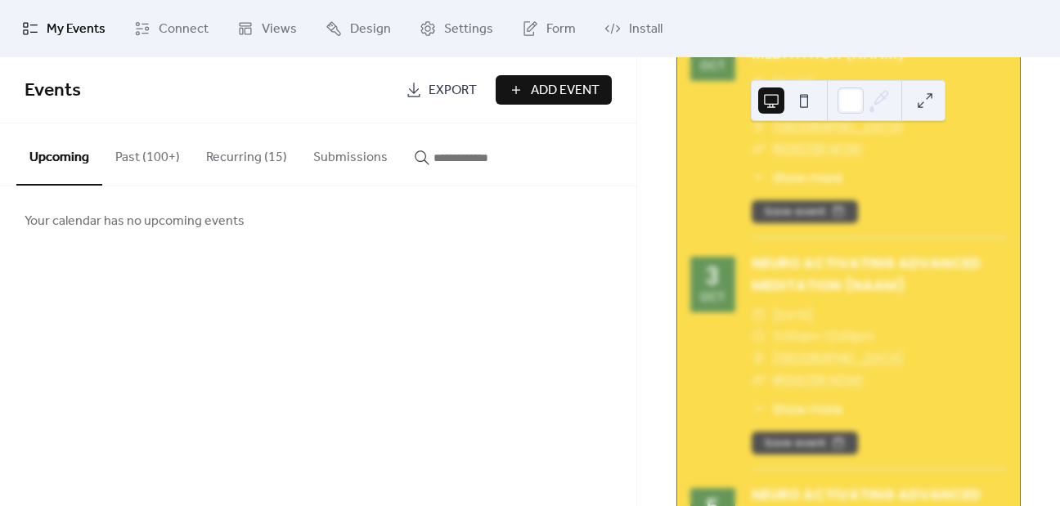
click at [250, 155] on button "Recurring (15)" at bounding box center [246, 154] width 107 height 61
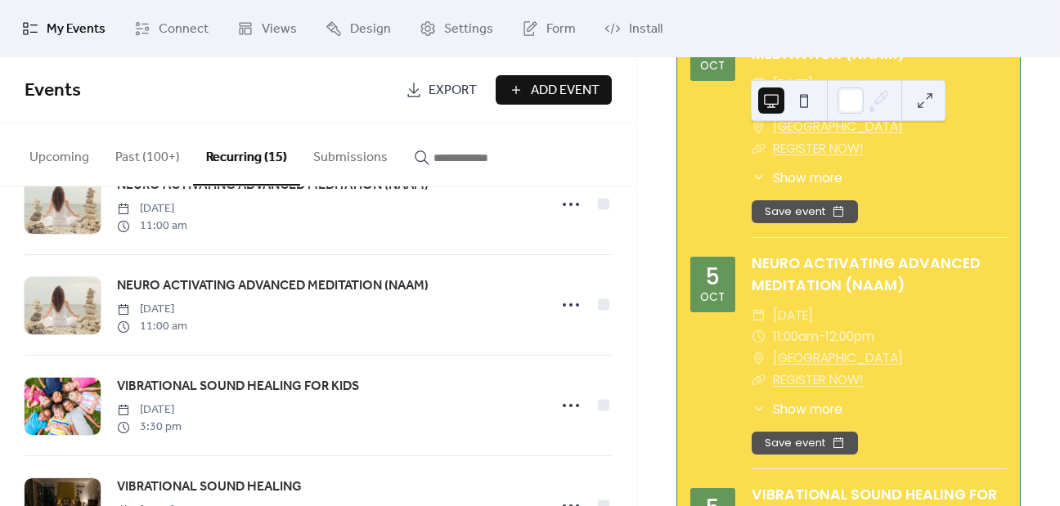
scroll to position [964, 0]
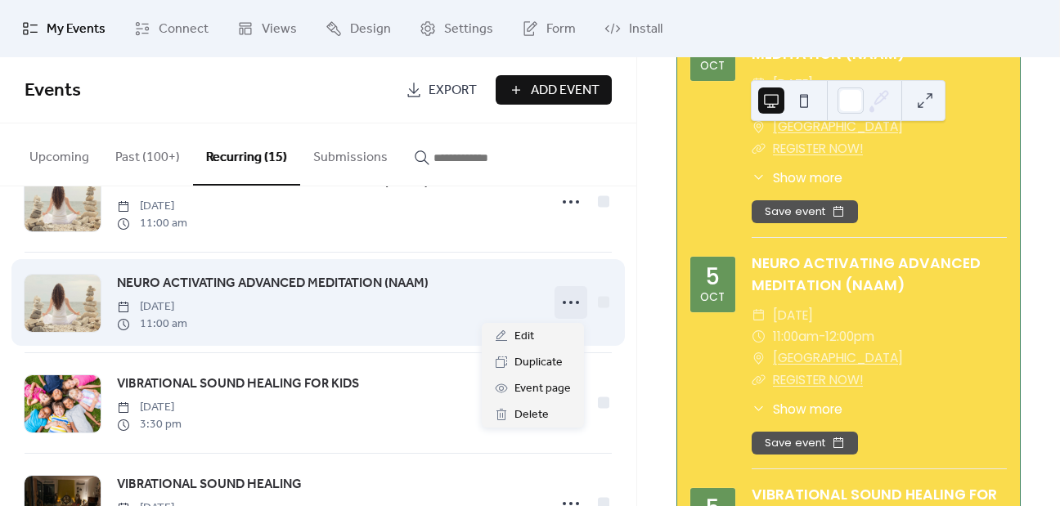
click at [568, 302] on icon at bounding box center [571, 303] width 26 height 26
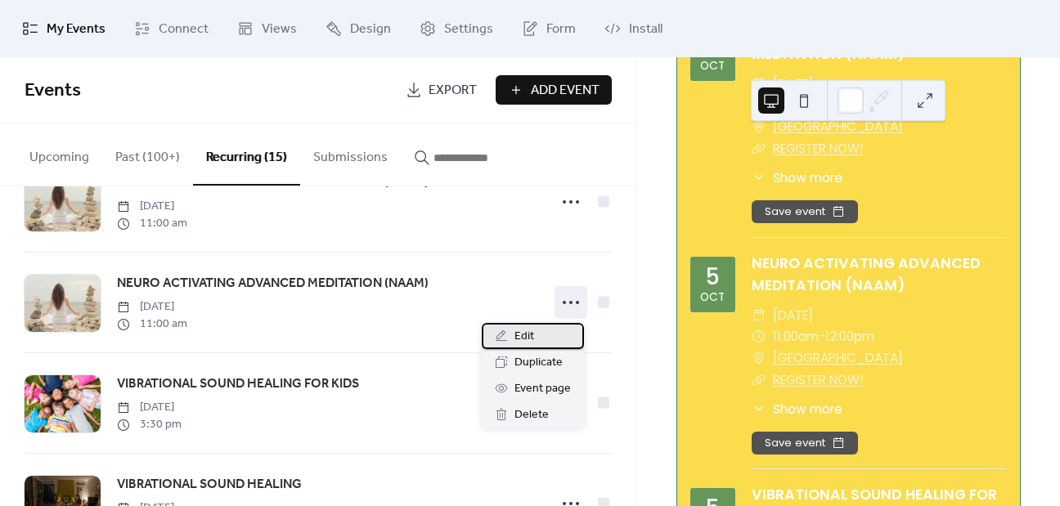
click at [523, 332] on span "Edit" at bounding box center [524, 337] width 20 height 20
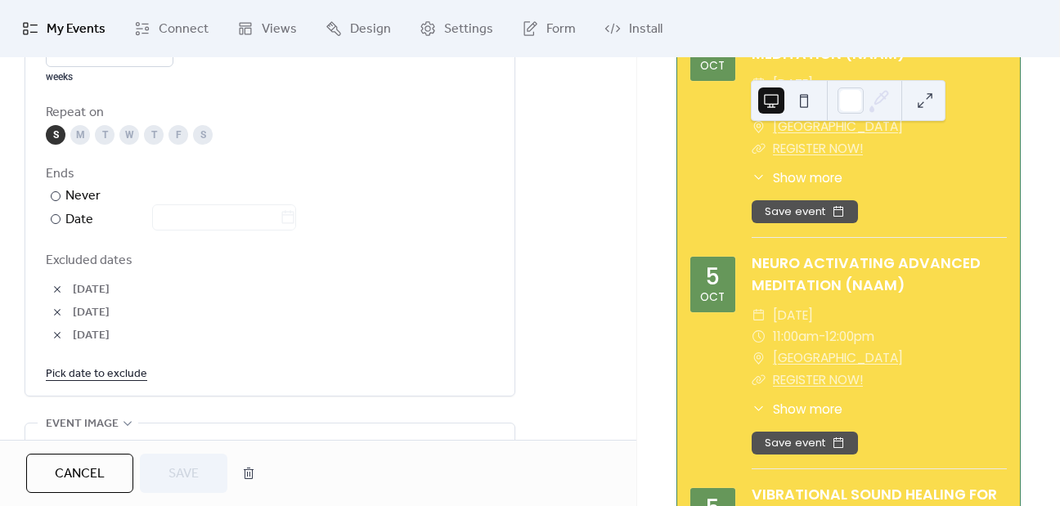
scroll to position [882, 0]
click at [112, 367] on link "Pick date to exclude" at bounding box center [96, 371] width 101 height 20
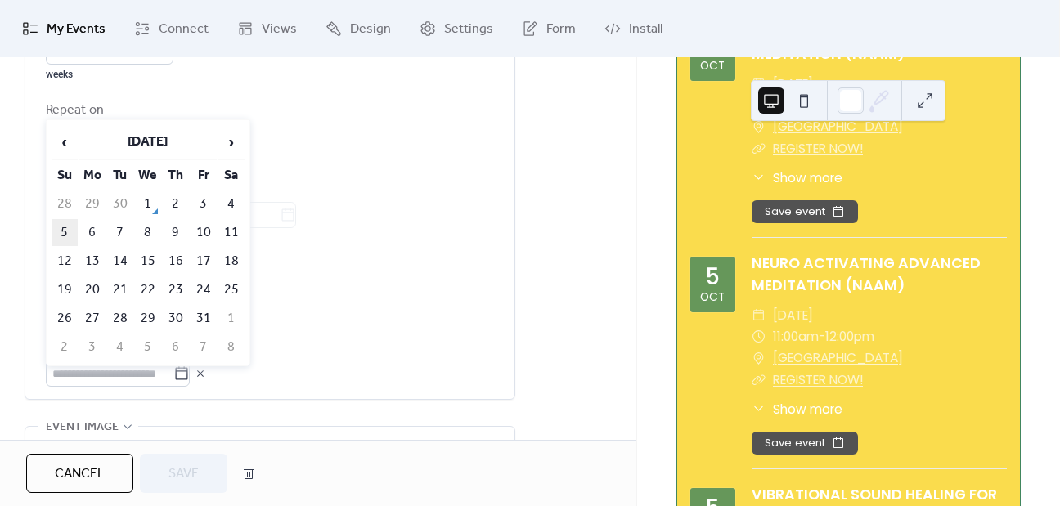
click at [60, 230] on td "5" at bounding box center [65, 232] width 26 height 27
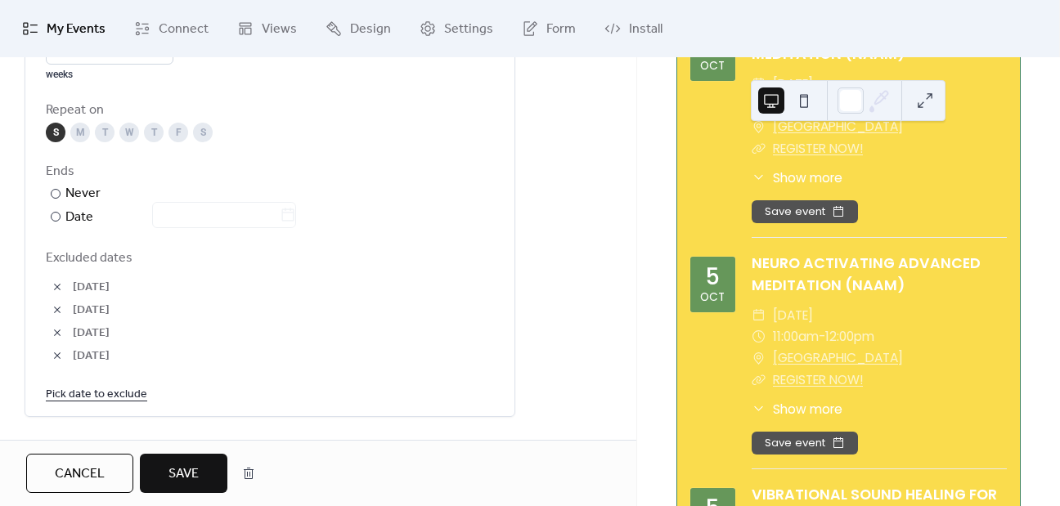
click at [180, 465] on span "Save" at bounding box center [183, 475] width 30 height 20
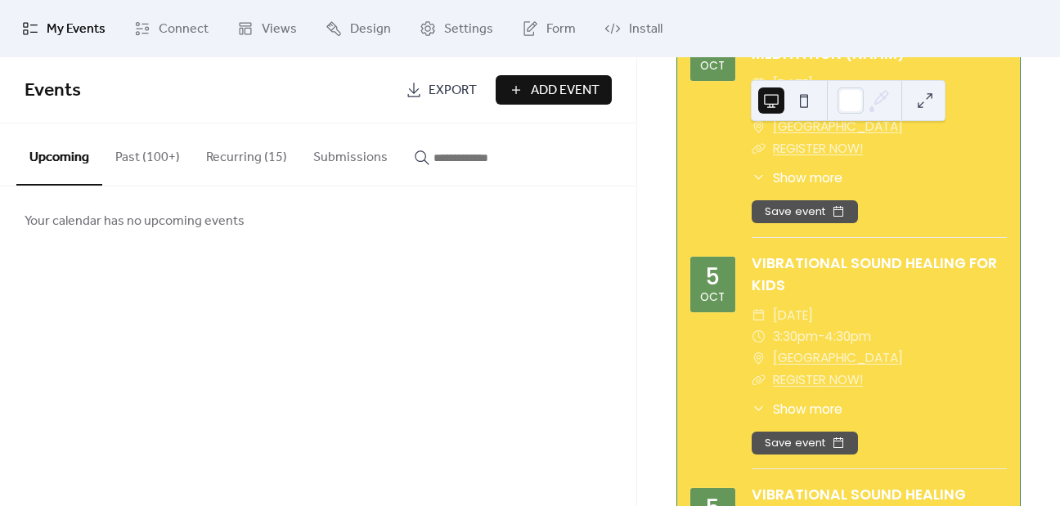
click at [229, 154] on button "Recurring (15)" at bounding box center [246, 154] width 107 height 61
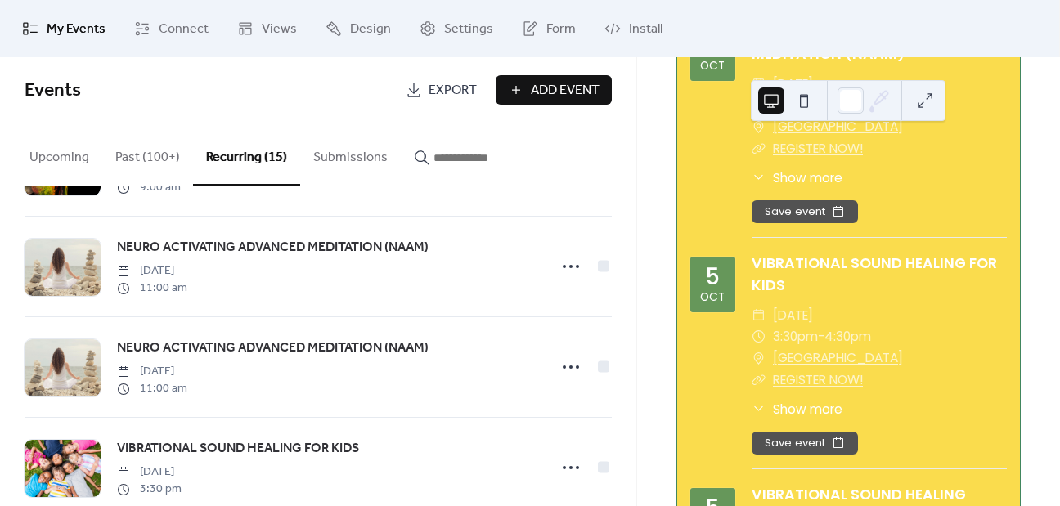
scroll to position [1019, 0]
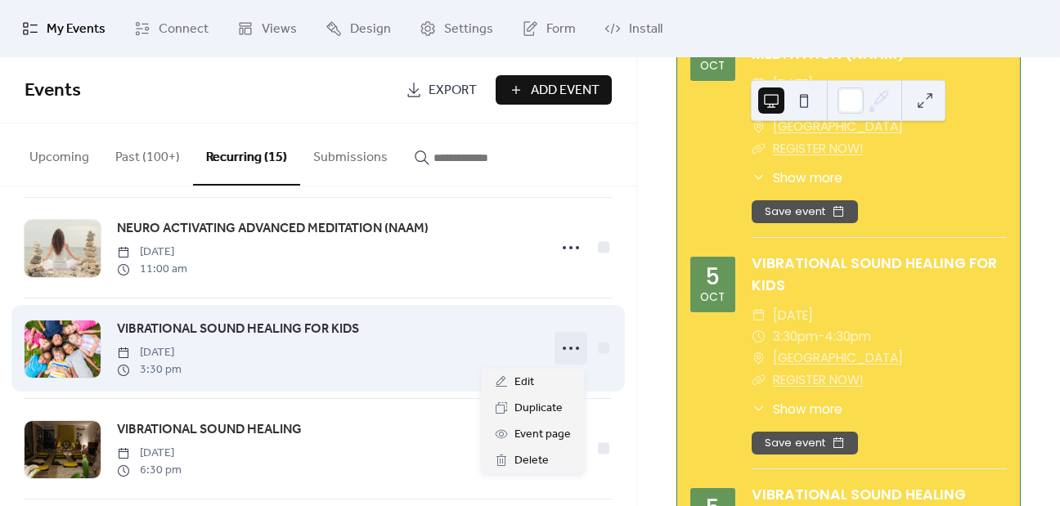
click at [564, 351] on icon at bounding box center [571, 348] width 26 height 26
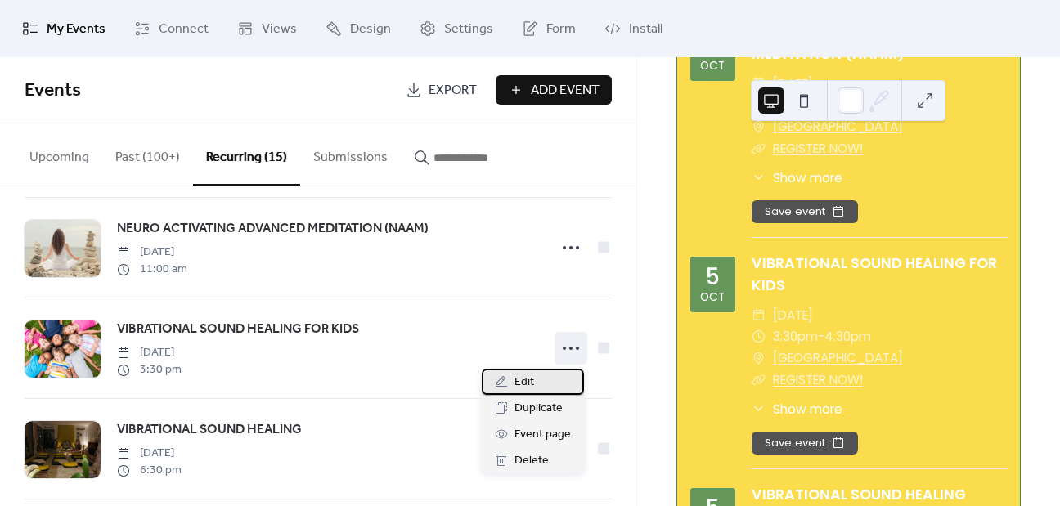
click at [523, 380] on span "Edit" at bounding box center [524, 383] width 20 height 20
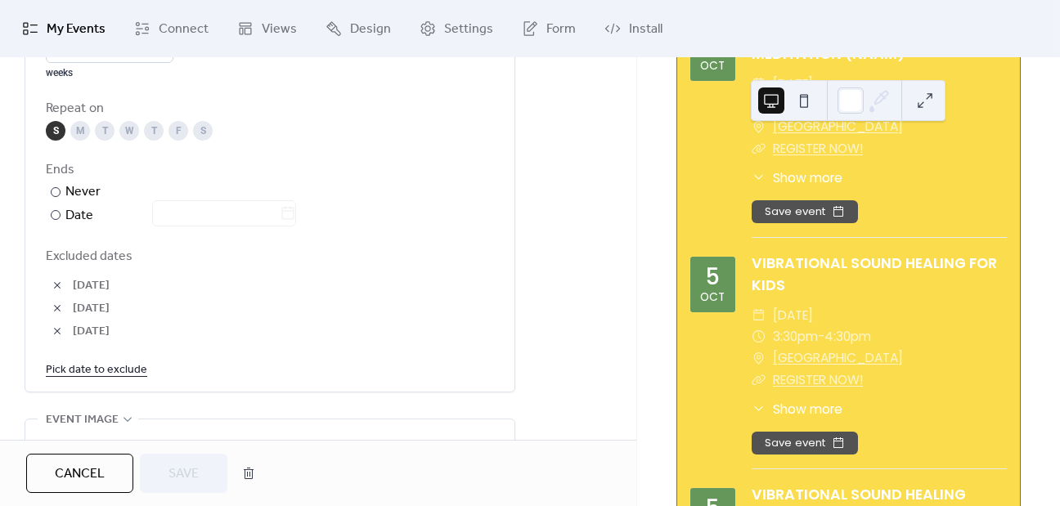
scroll to position [945, 0]
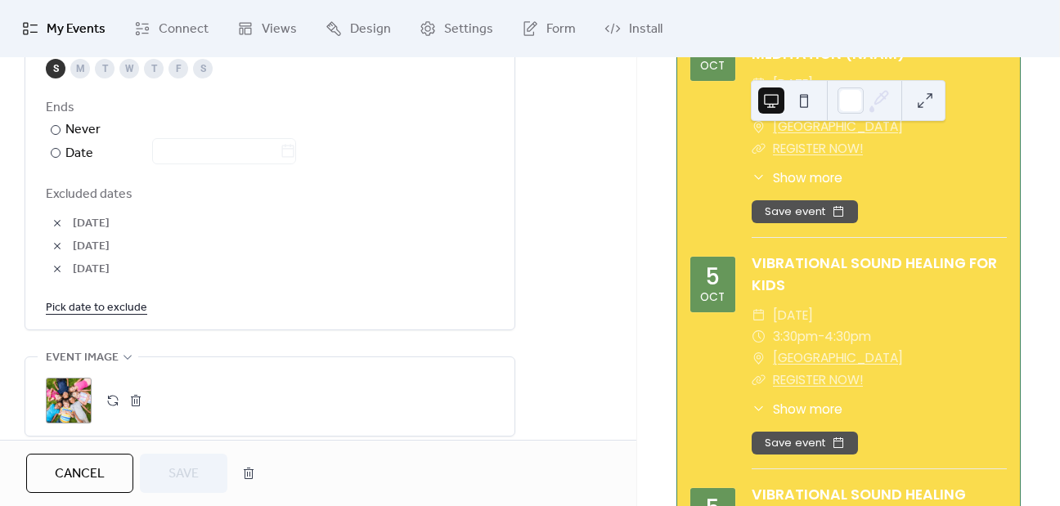
click at [106, 305] on link "Pick date to exclude" at bounding box center [96, 307] width 101 height 20
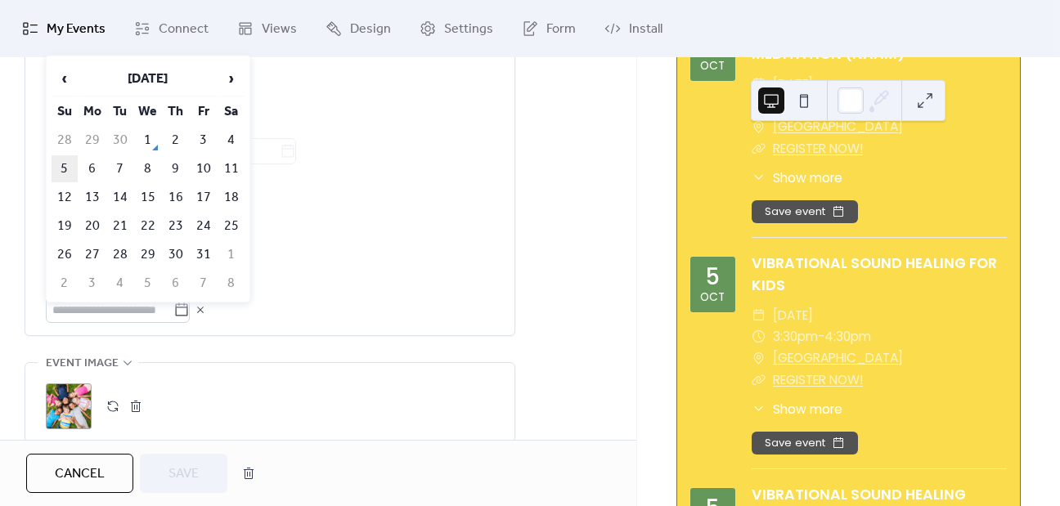
click at [56, 165] on td "5" at bounding box center [65, 168] width 26 height 27
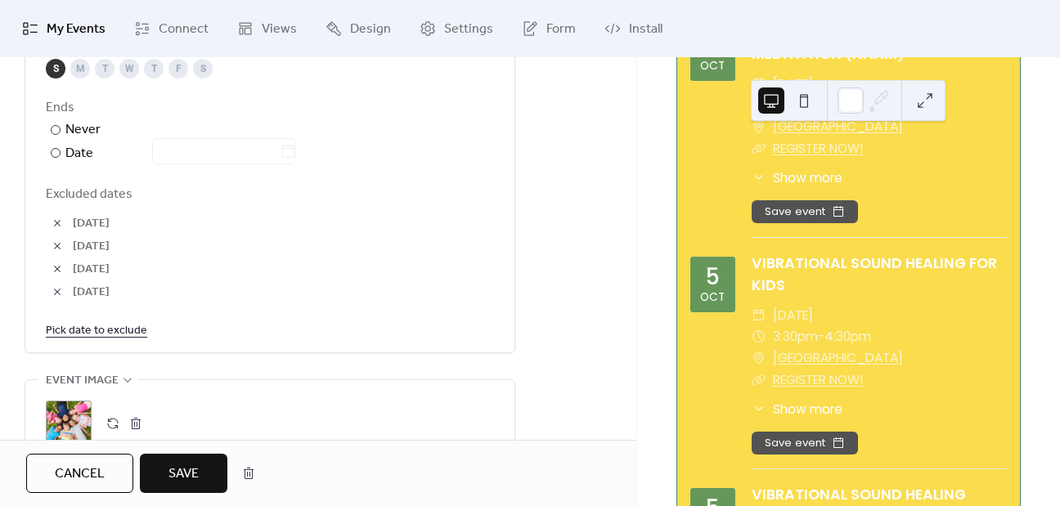
click at [177, 471] on span "Save" at bounding box center [183, 475] width 30 height 20
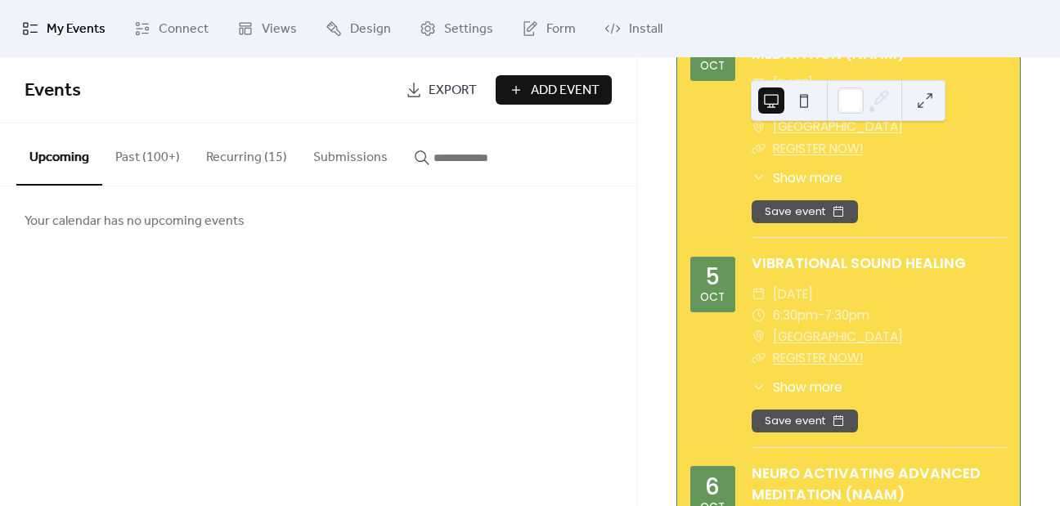
click at [255, 160] on button "Recurring (15)" at bounding box center [246, 154] width 107 height 61
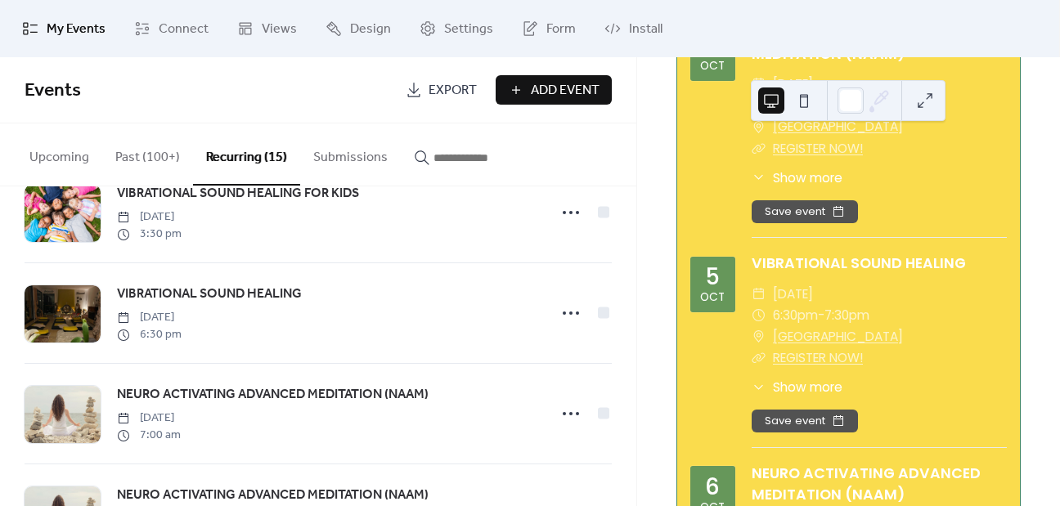
scroll to position [1156, 0]
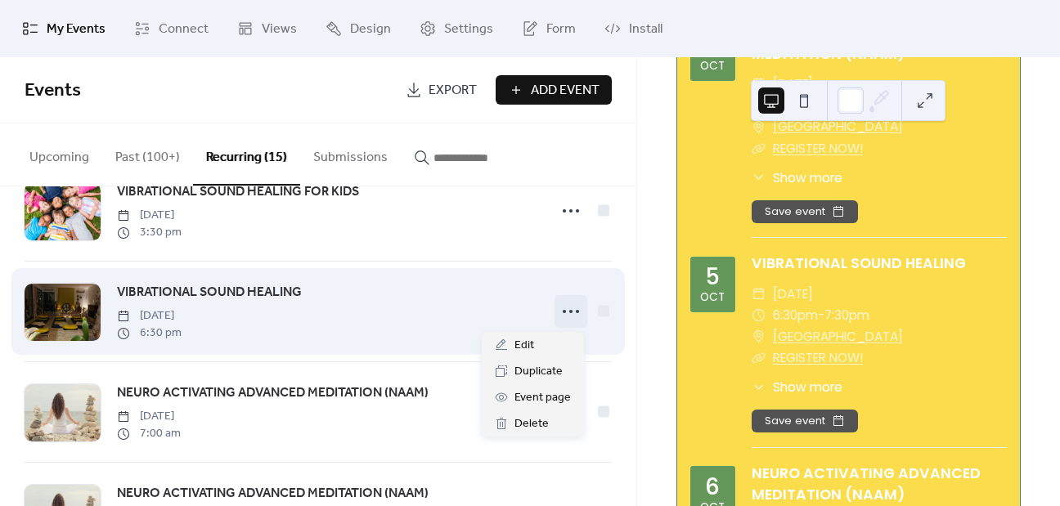
click at [558, 315] on icon at bounding box center [571, 312] width 26 height 26
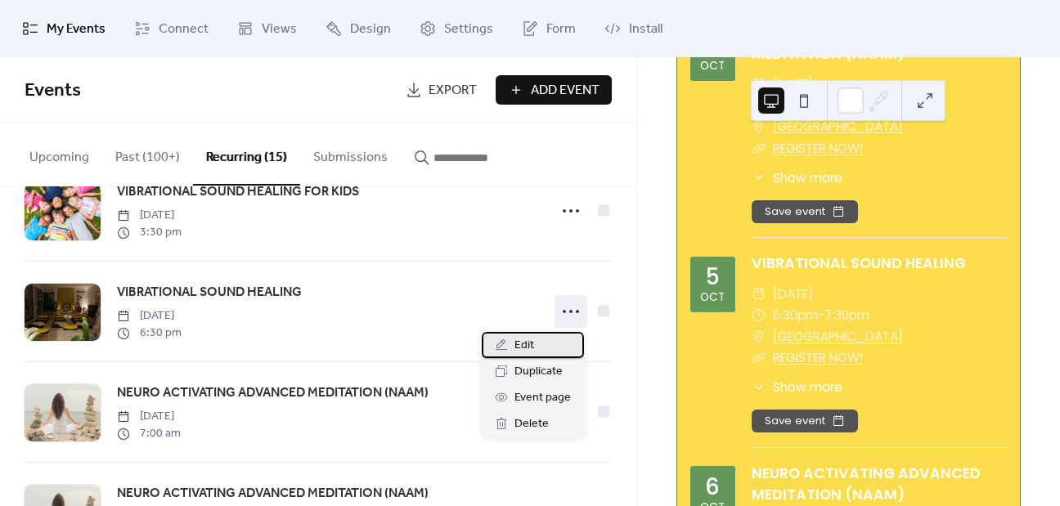
click at [518, 356] on div "Edit" at bounding box center [533, 345] width 102 height 26
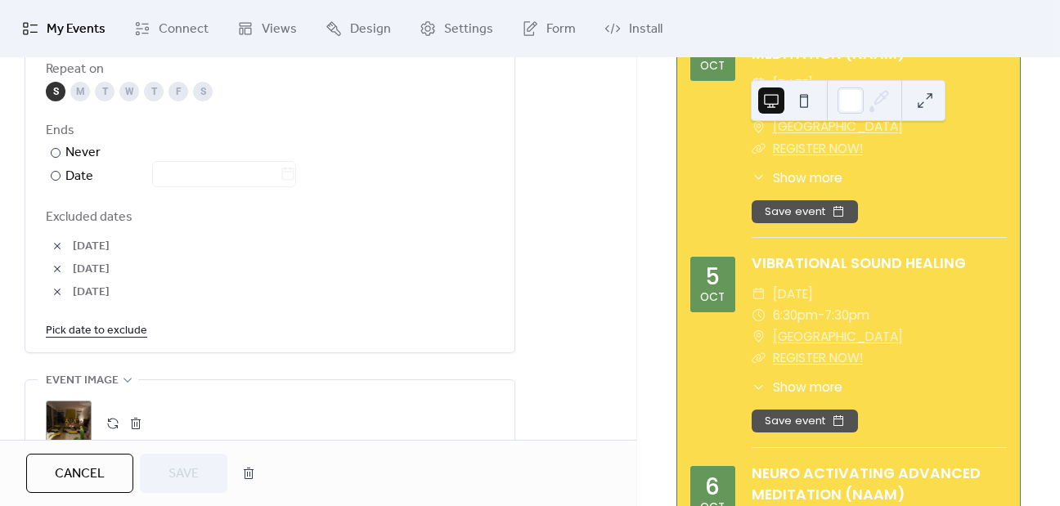
scroll to position [959, 0]
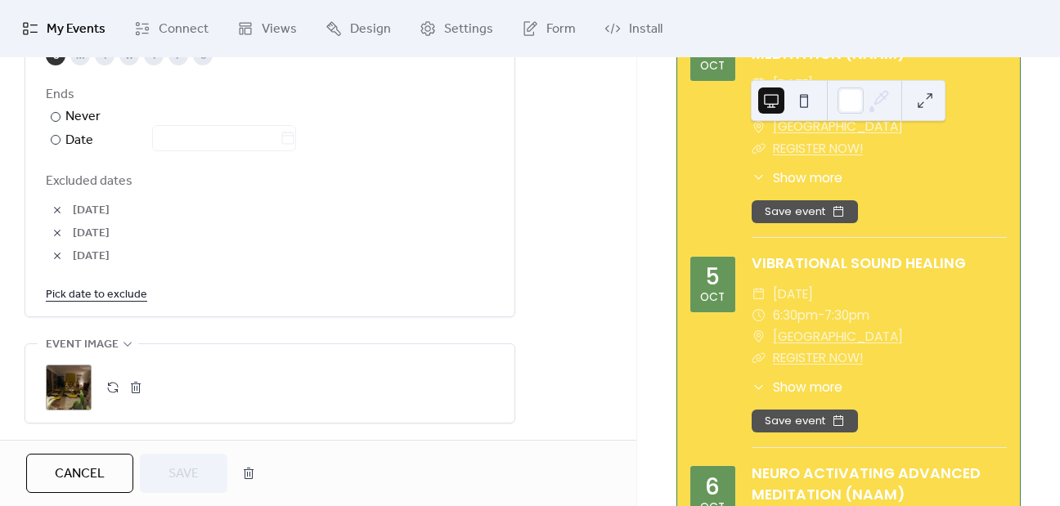
click at [115, 298] on link "Pick date to exclude" at bounding box center [96, 294] width 101 height 20
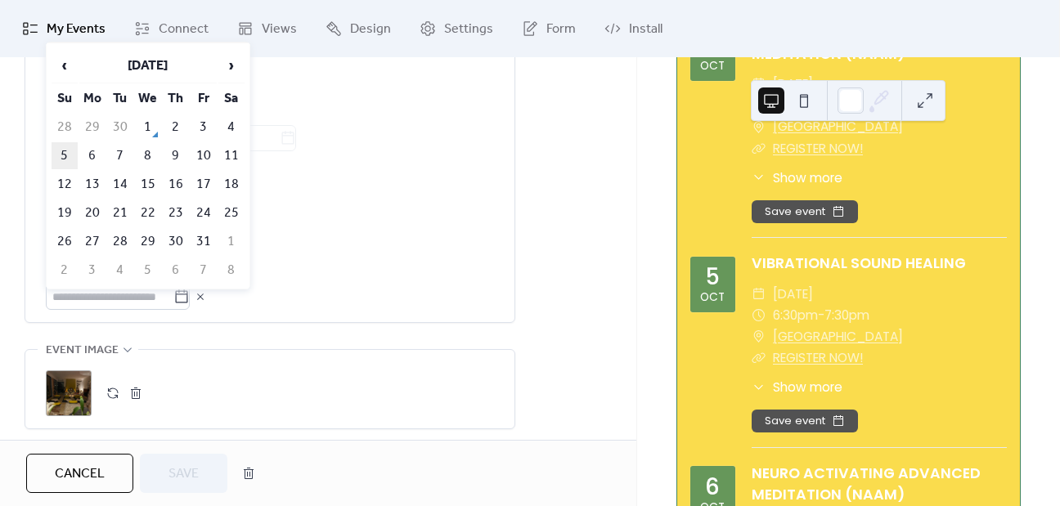
click at [61, 151] on td "5" at bounding box center [65, 155] width 26 height 27
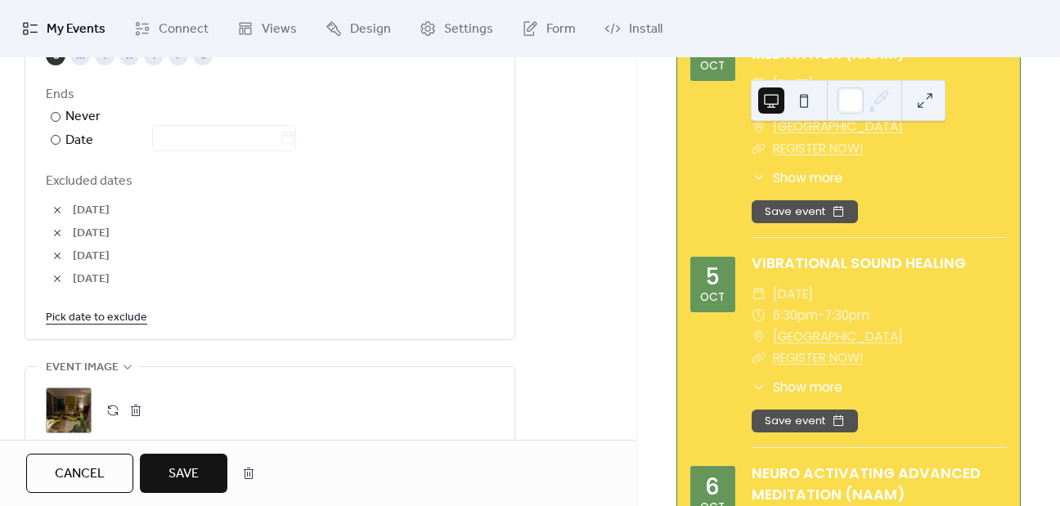
click at [170, 454] on button "Save" at bounding box center [184, 473] width 88 height 39
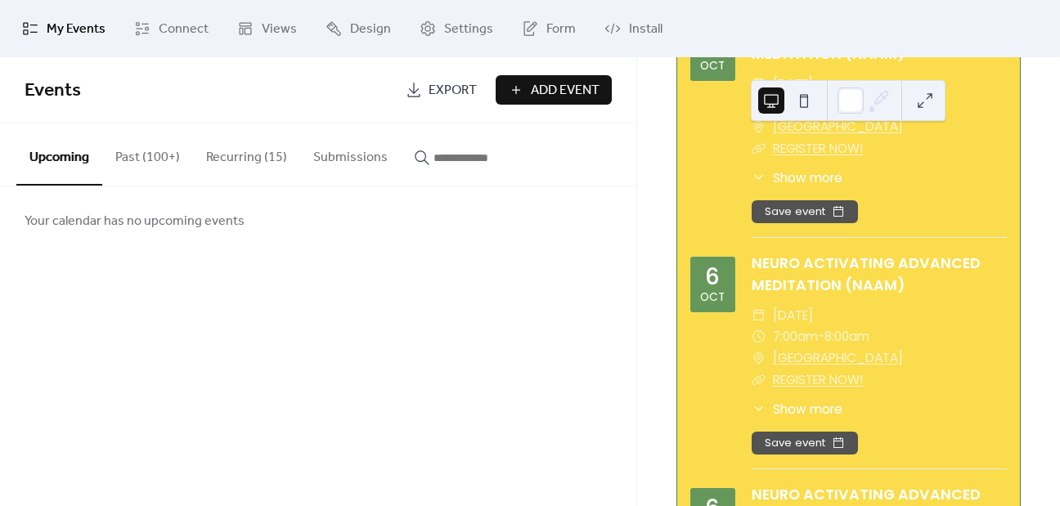
click at [252, 155] on button "Recurring (15)" at bounding box center [246, 154] width 107 height 61
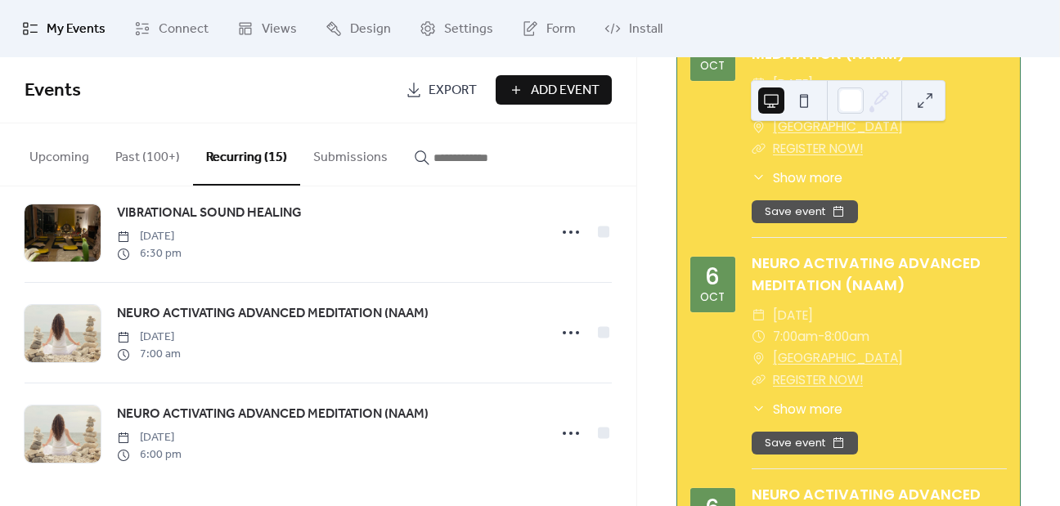
scroll to position [1239, 0]
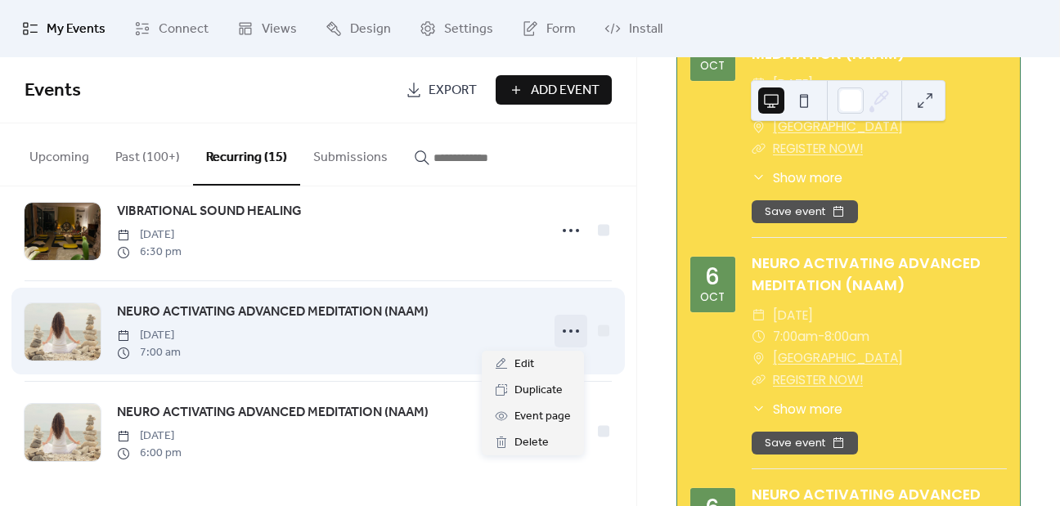
click at [569, 328] on icon at bounding box center [571, 331] width 26 height 26
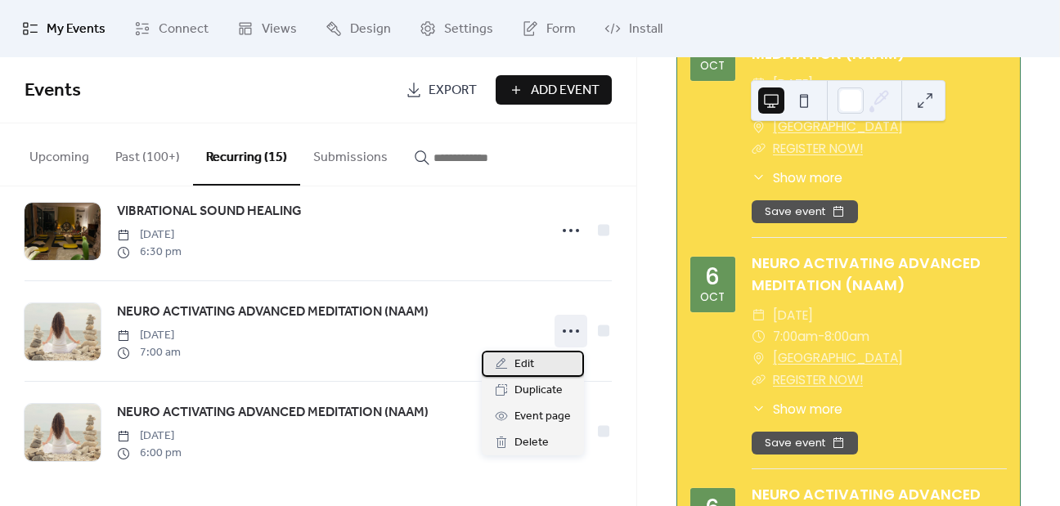
click at [528, 355] on span "Edit" at bounding box center [524, 365] width 20 height 20
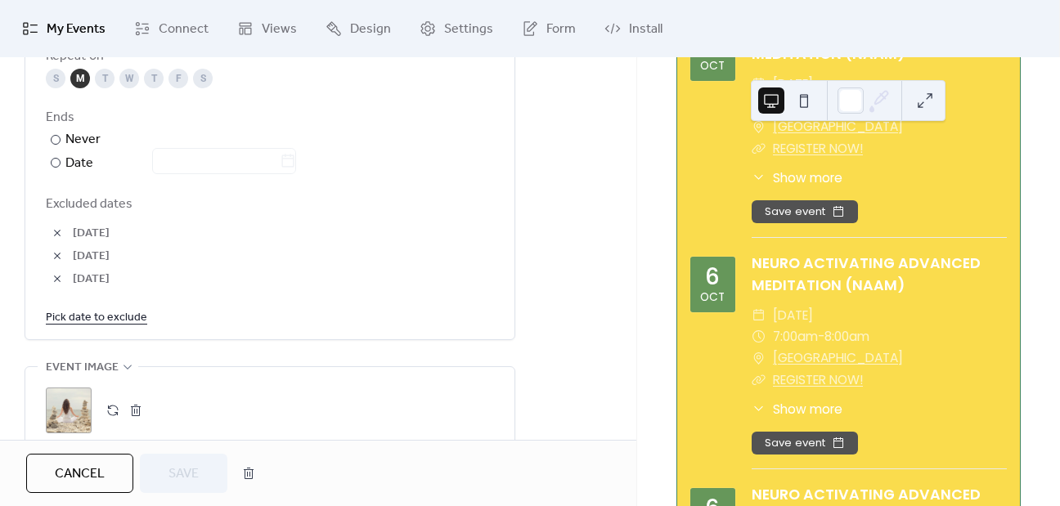
scroll to position [937, 0]
click at [98, 321] on link "Pick date to exclude" at bounding box center [96, 315] width 101 height 20
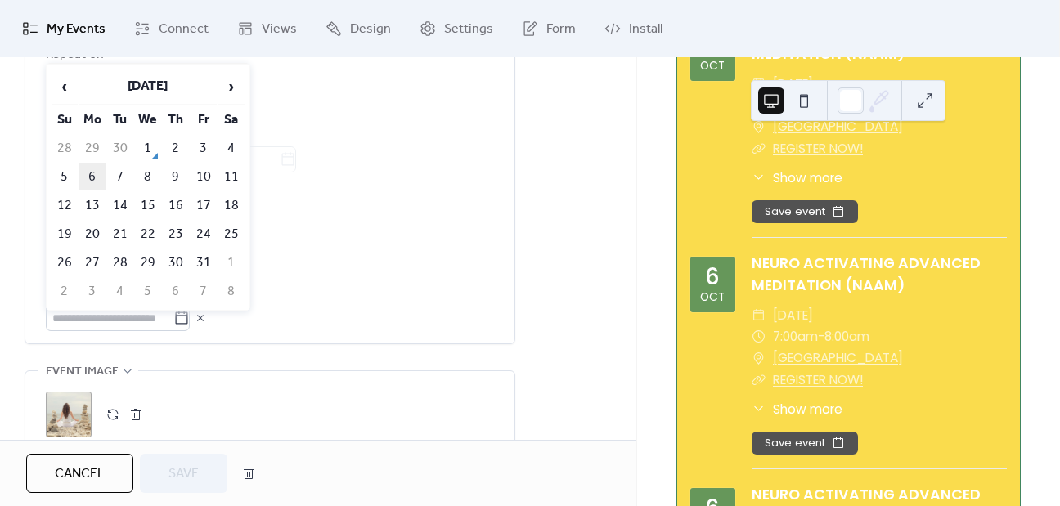
click at [92, 174] on td "6" at bounding box center [92, 177] width 26 height 27
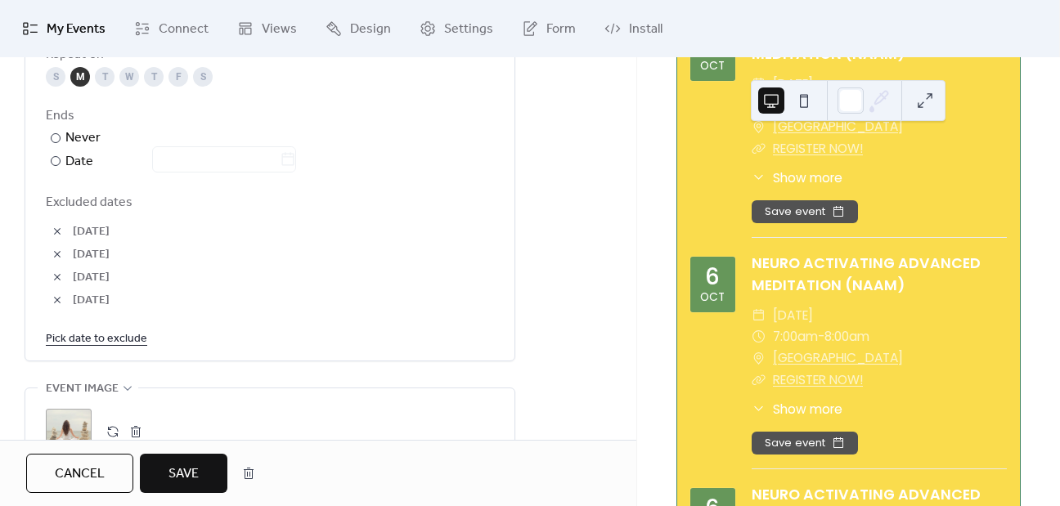
scroll to position [913, 0]
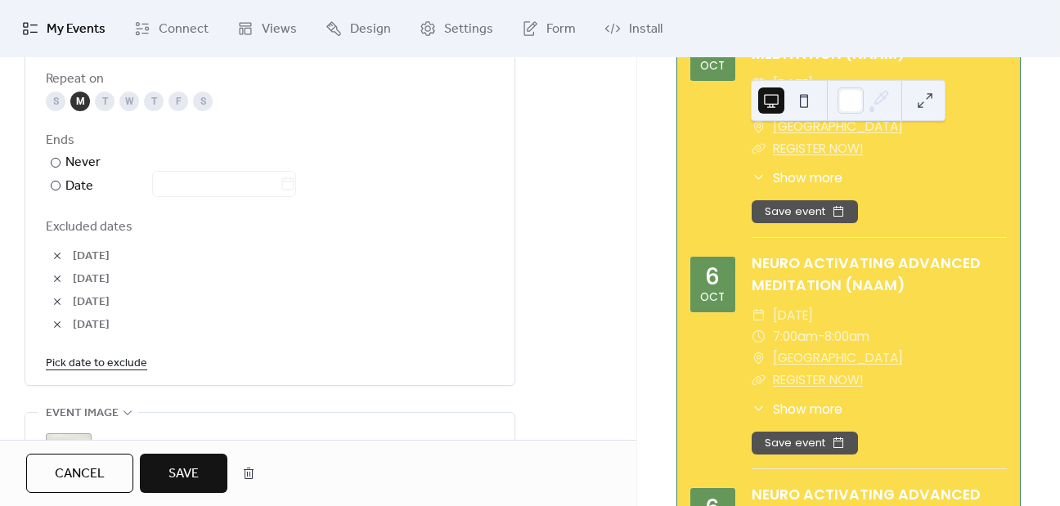
click at [185, 469] on span "Save" at bounding box center [183, 475] width 30 height 20
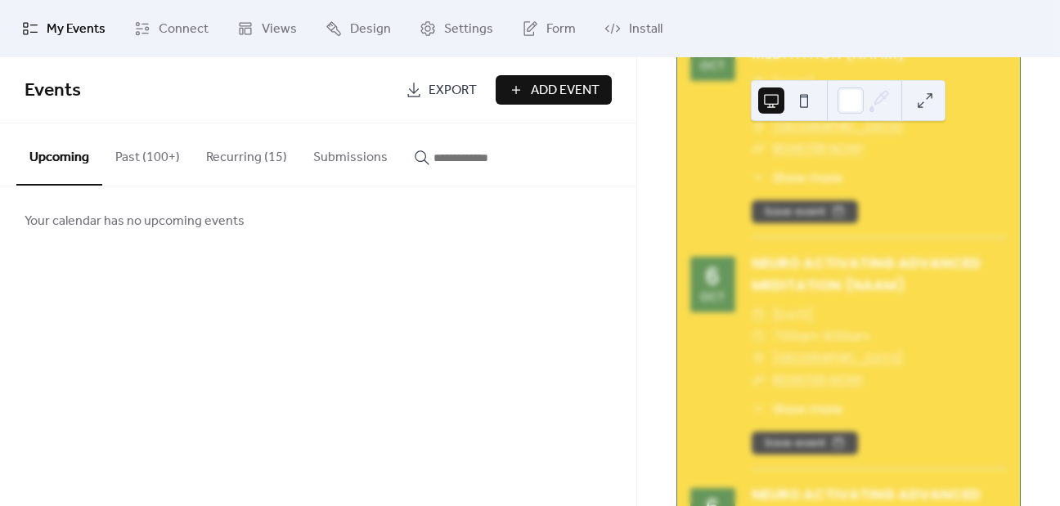
click at [239, 159] on button "Recurring (15)" at bounding box center [246, 154] width 107 height 61
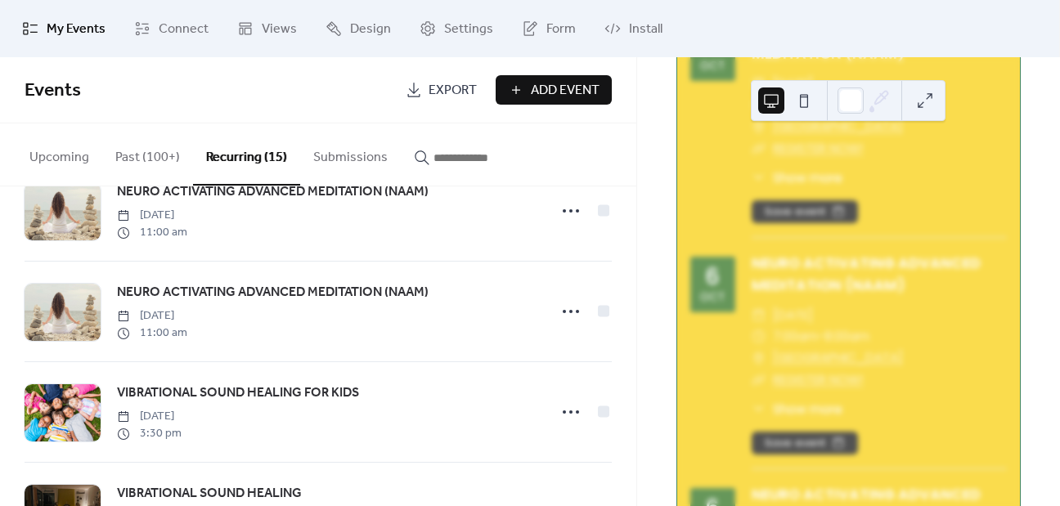
scroll to position [1239, 0]
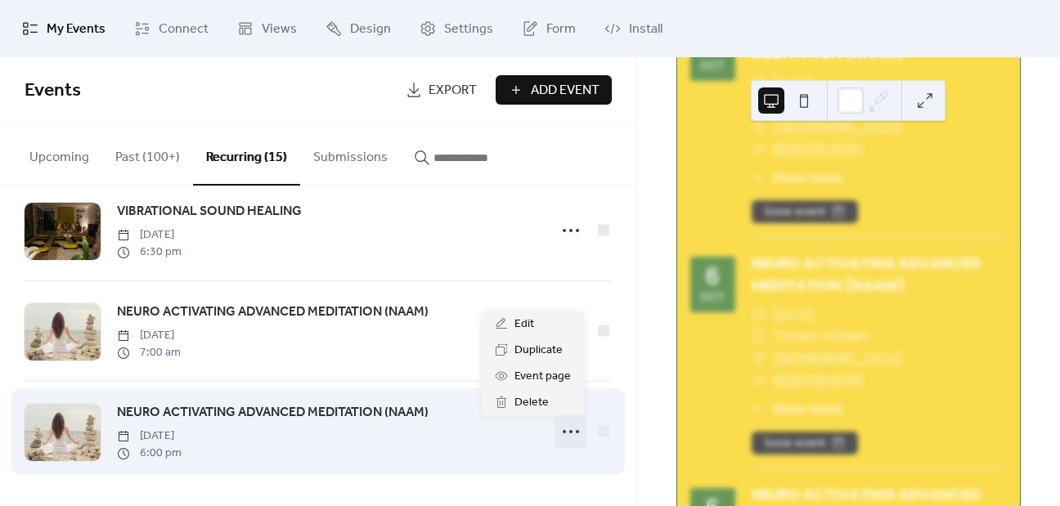
click at [569, 433] on circle at bounding box center [570, 431] width 3 height 3
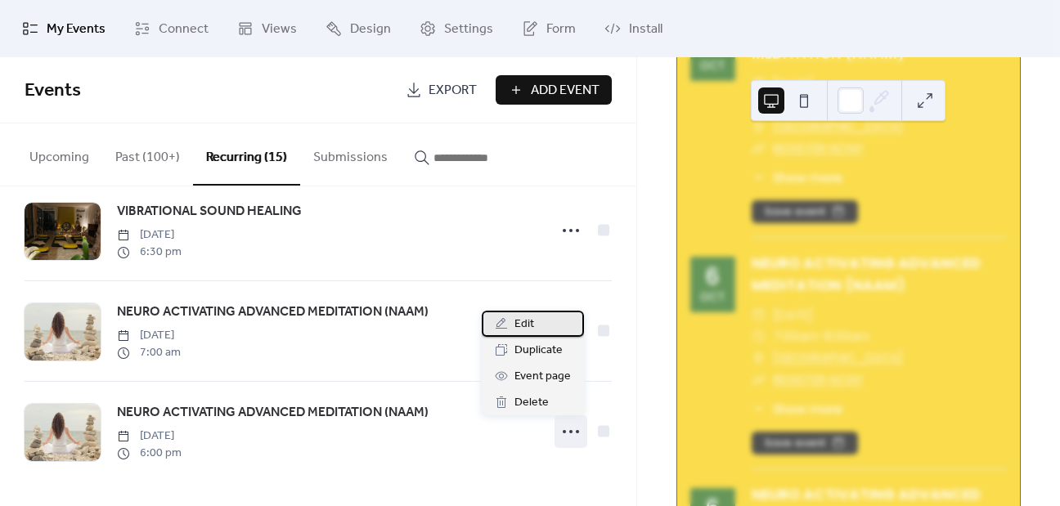
click at [546, 326] on div "Edit" at bounding box center [533, 324] width 102 height 26
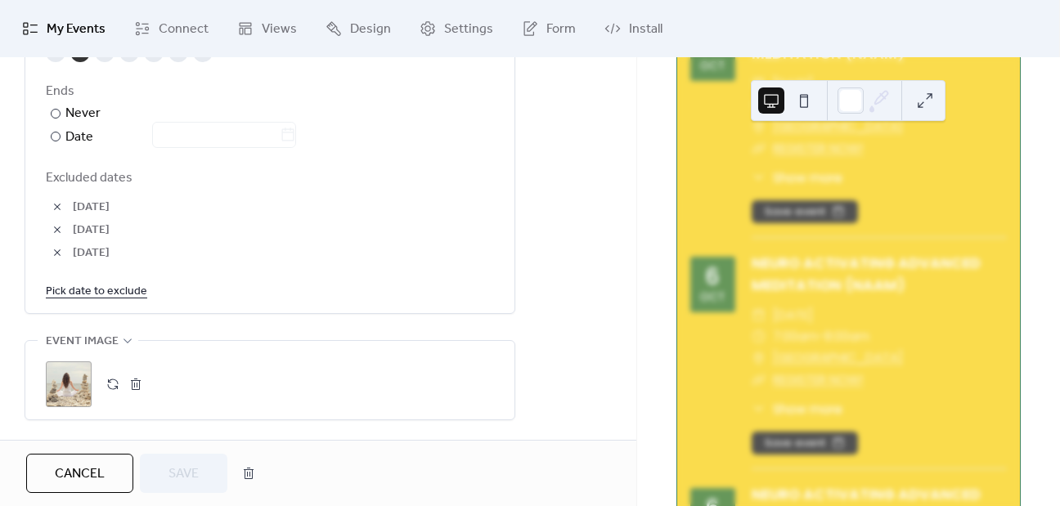
scroll to position [962, 0]
click at [112, 295] on link "Pick date to exclude" at bounding box center [96, 291] width 101 height 20
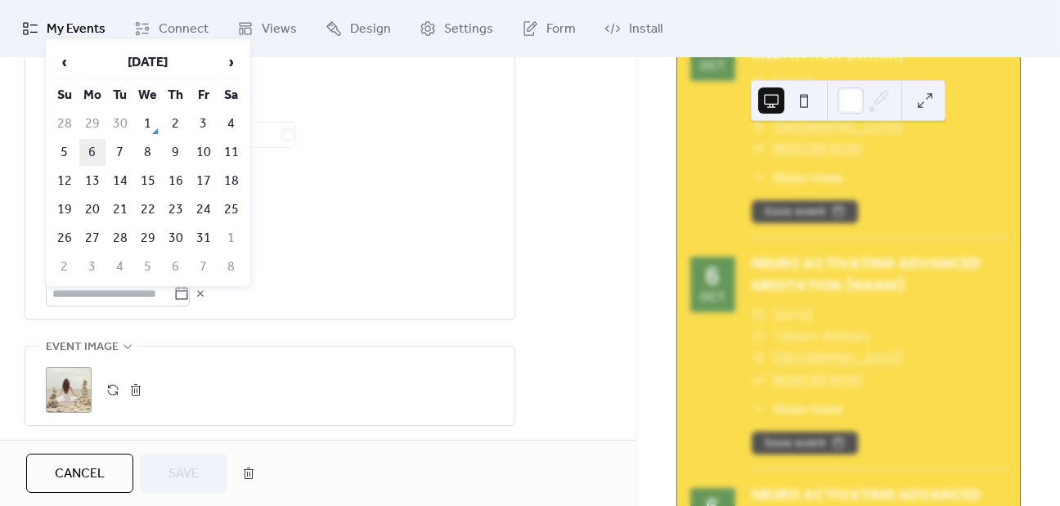
click at [88, 148] on td "6" at bounding box center [92, 152] width 26 height 27
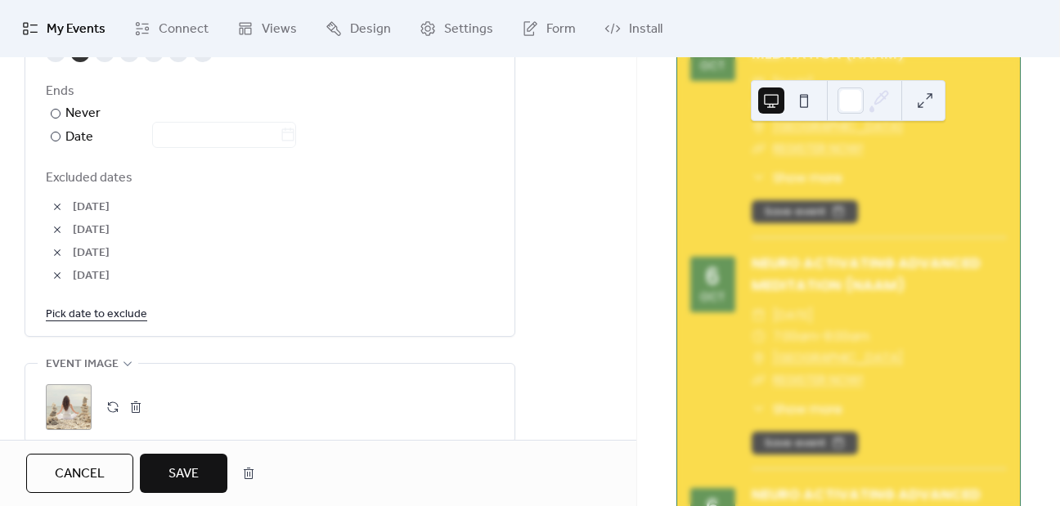
click at [169, 469] on span "Save" at bounding box center [183, 475] width 30 height 20
